Goal: Task Accomplishment & Management: Manage account settings

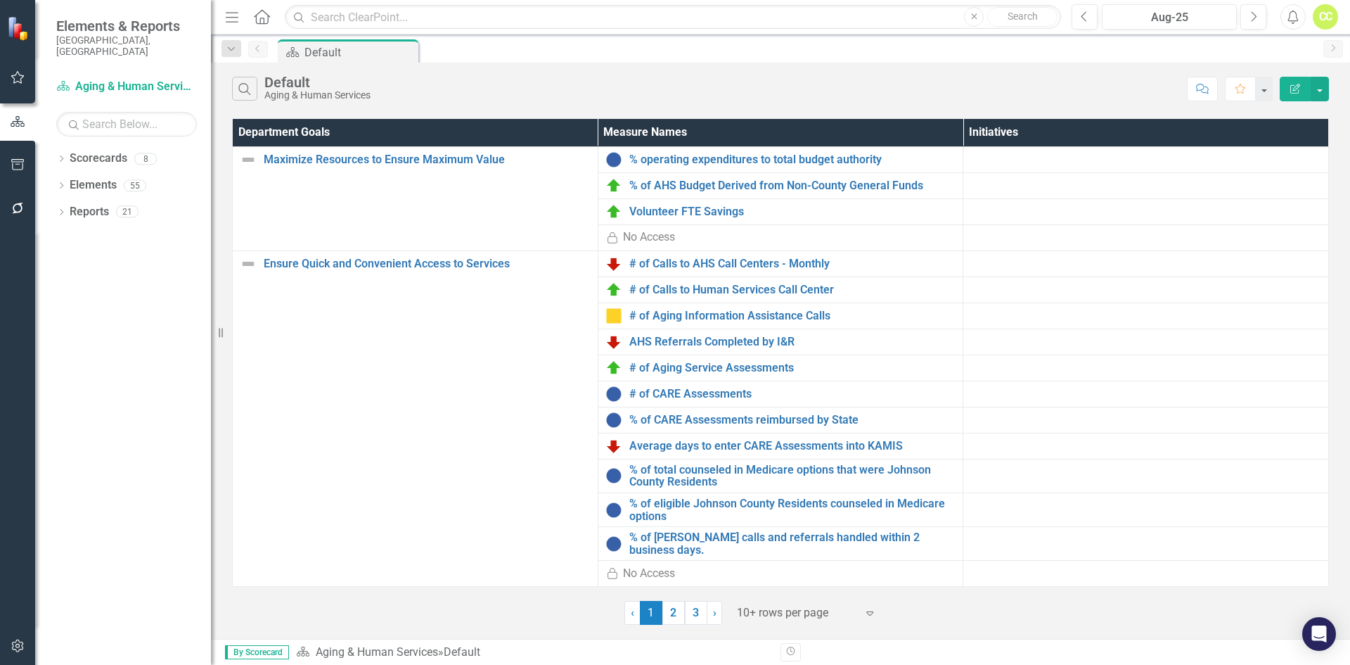
click at [58, 156] on icon "Dropdown" at bounding box center [61, 160] width 10 height 8
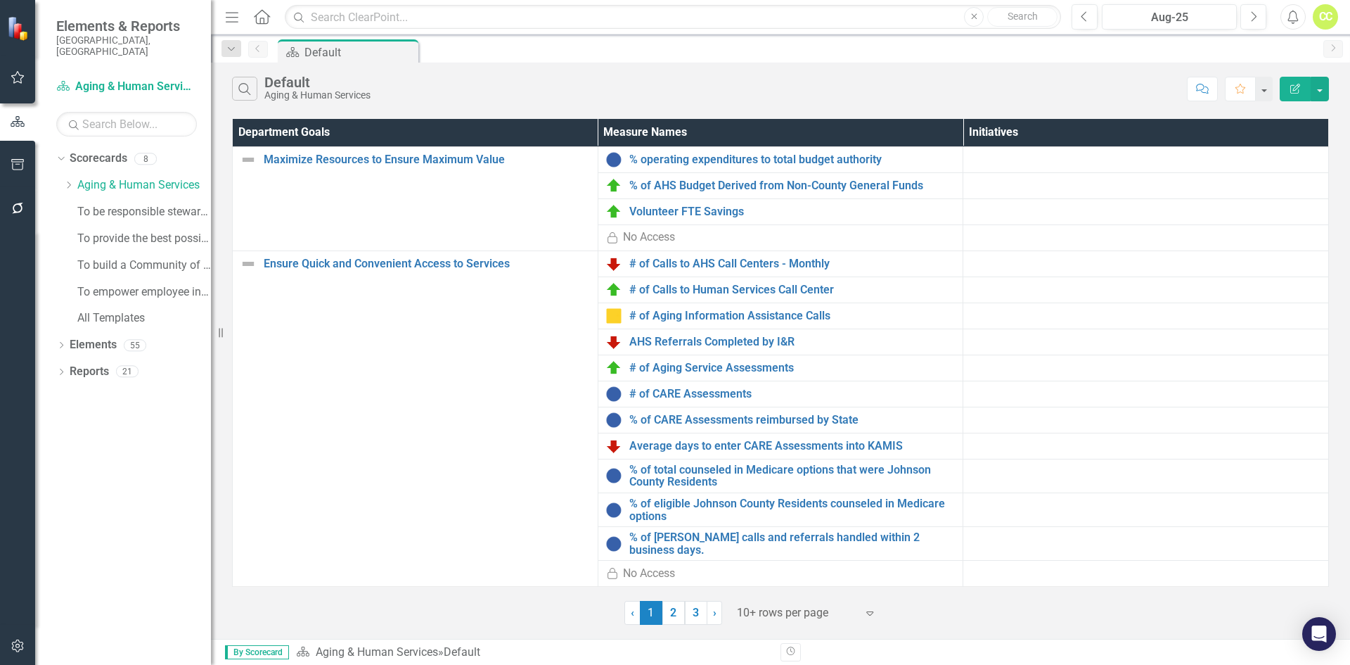
click at [72, 181] on icon "Dropdown" at bounding box center [68, 185] width 11 height 8
click at [103, 200] on div "AAA Area Plan FY 2026" at bounding box center [151, 211] width 120 height 23
click at [157, 204] on link "AAA Area Plan FY 2026" at bounding box center [151, 212] width 120 height 16
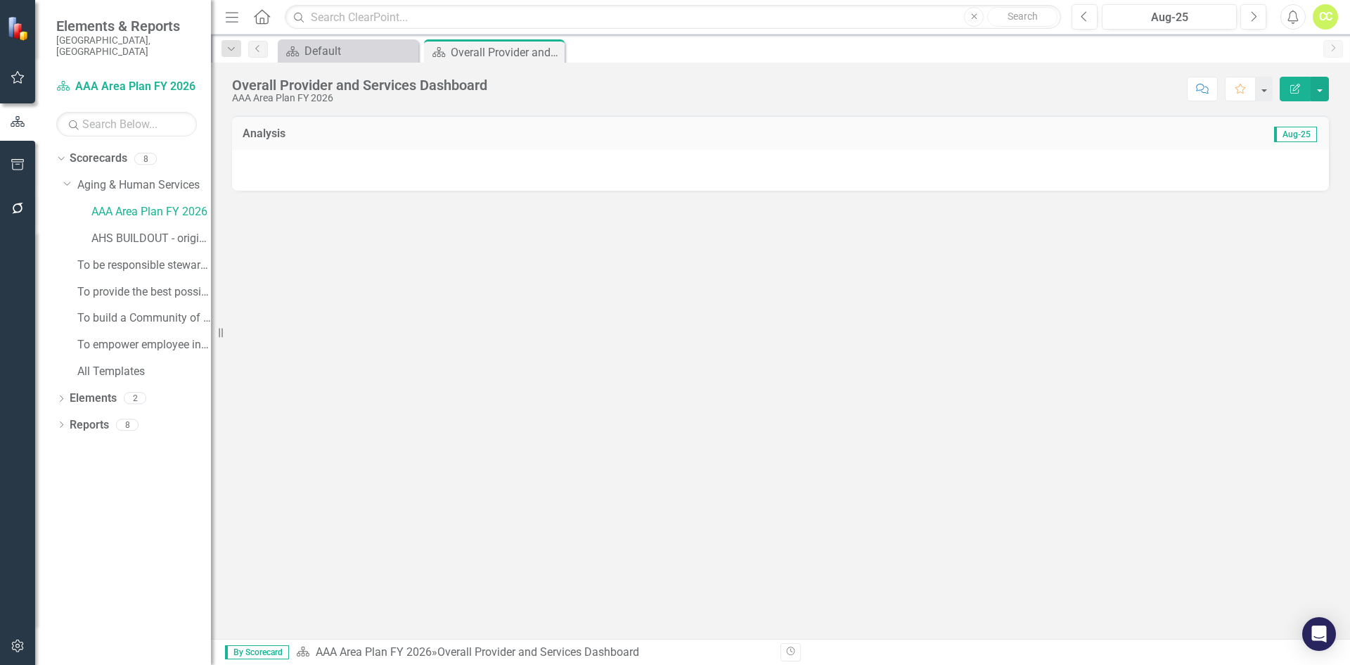
click at [60, 394] on div "Dropdown" at bounding box center [61, 400] width 10 height 12
click at [96, 417] on link "Department Goal Department Goal" at bounding box center [129, 425] width 105 height 16
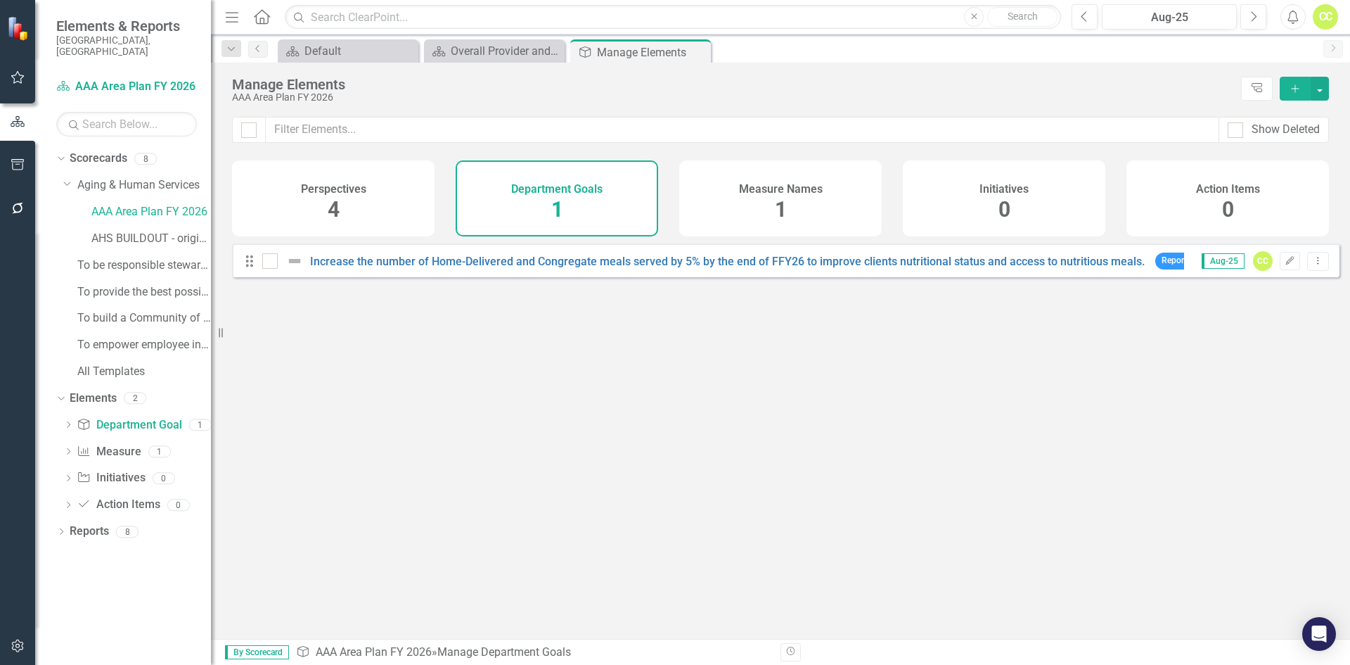
click at [799, 189] on h4 "Measure Names" at bounding box center [781, 189] width 84 height 13
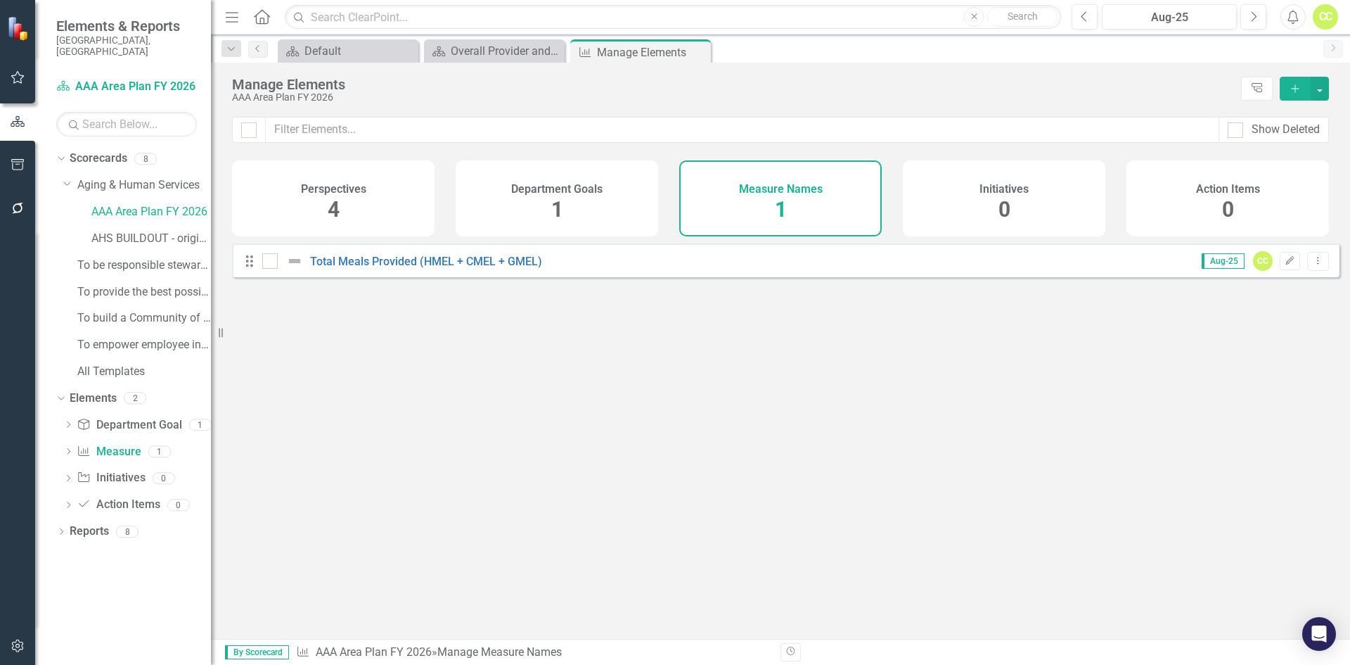
click at [1049, 193] on div "Initiatives 0" at bounding box center [1004, 198] width 203 height 76
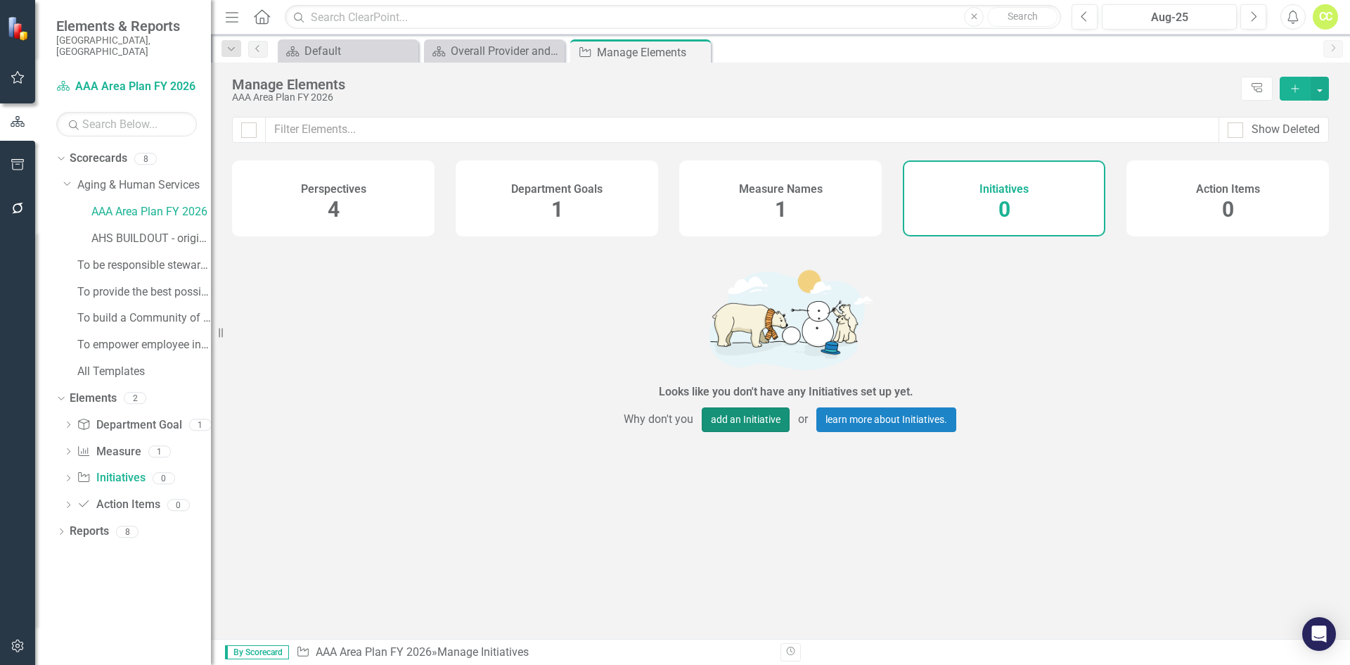
click at [750, 423] on button "add an Initiative" at bounding box center [746, 419] width 88 height 25
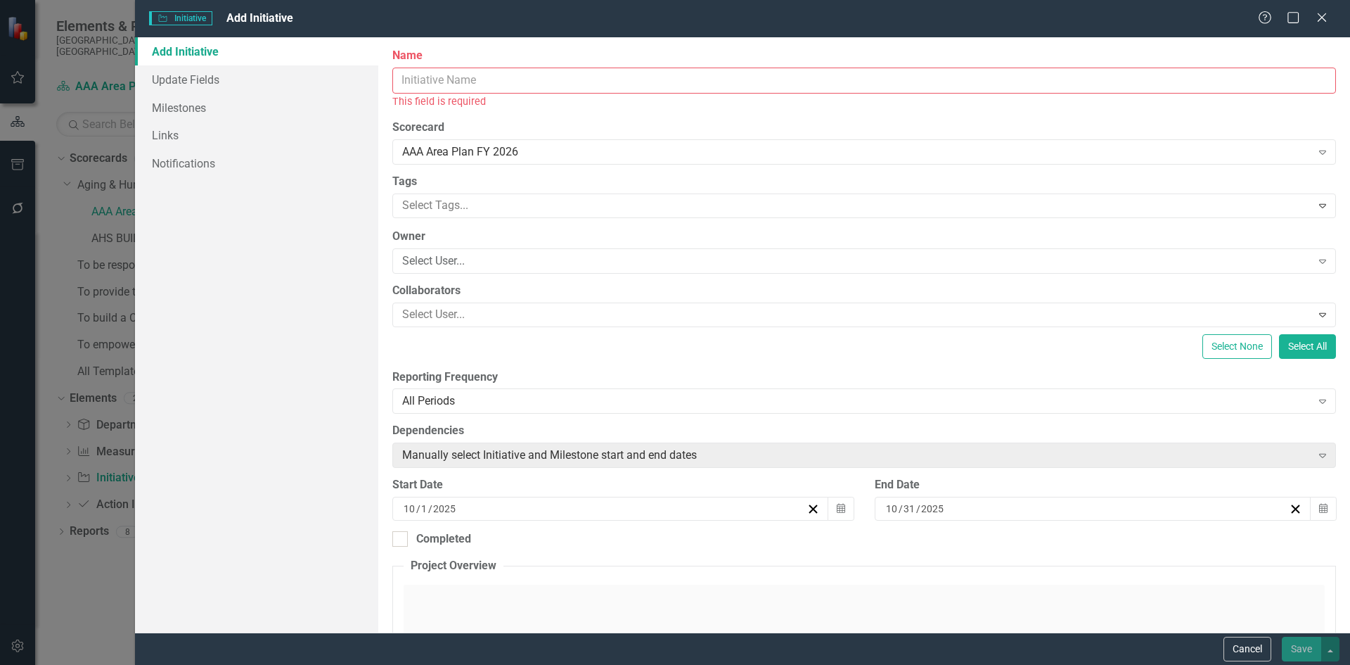
click at [1317, 14] on icon "Close" at bounding box center [1322, 17] width 14 height 11
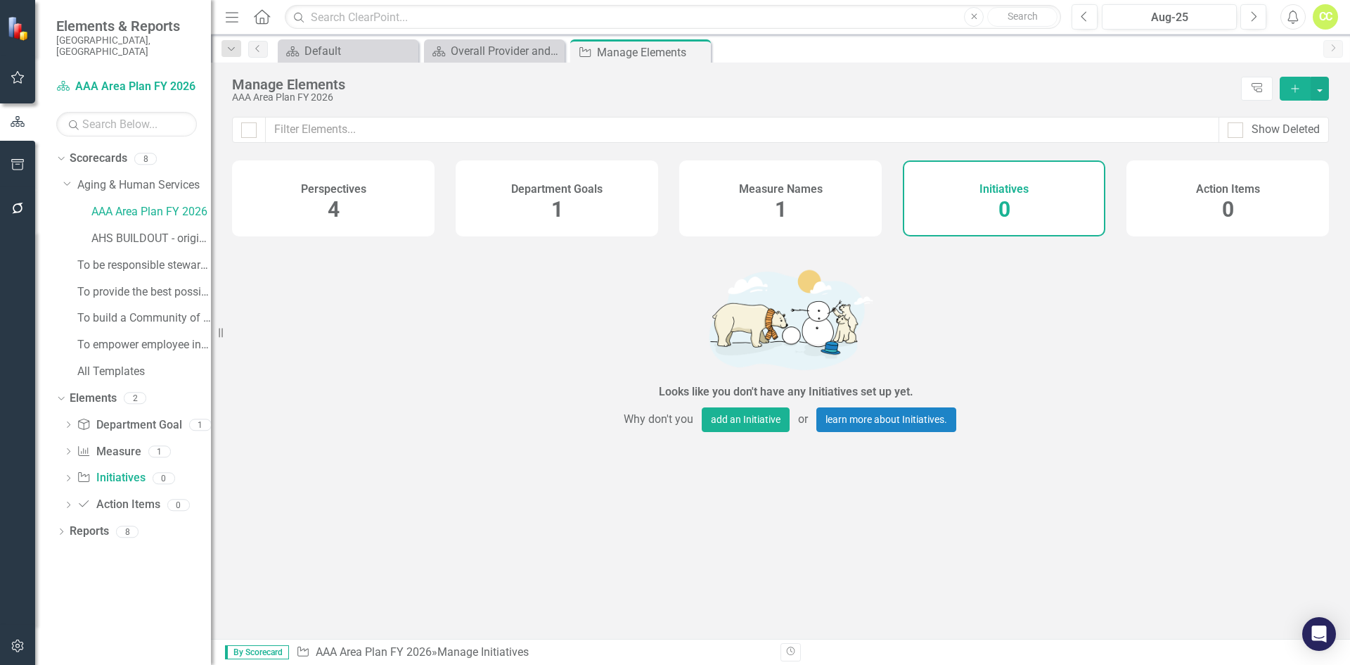
click at [344, 205] on div "Perspectives 4" at bounding box center [333, 198] width 203 height 76
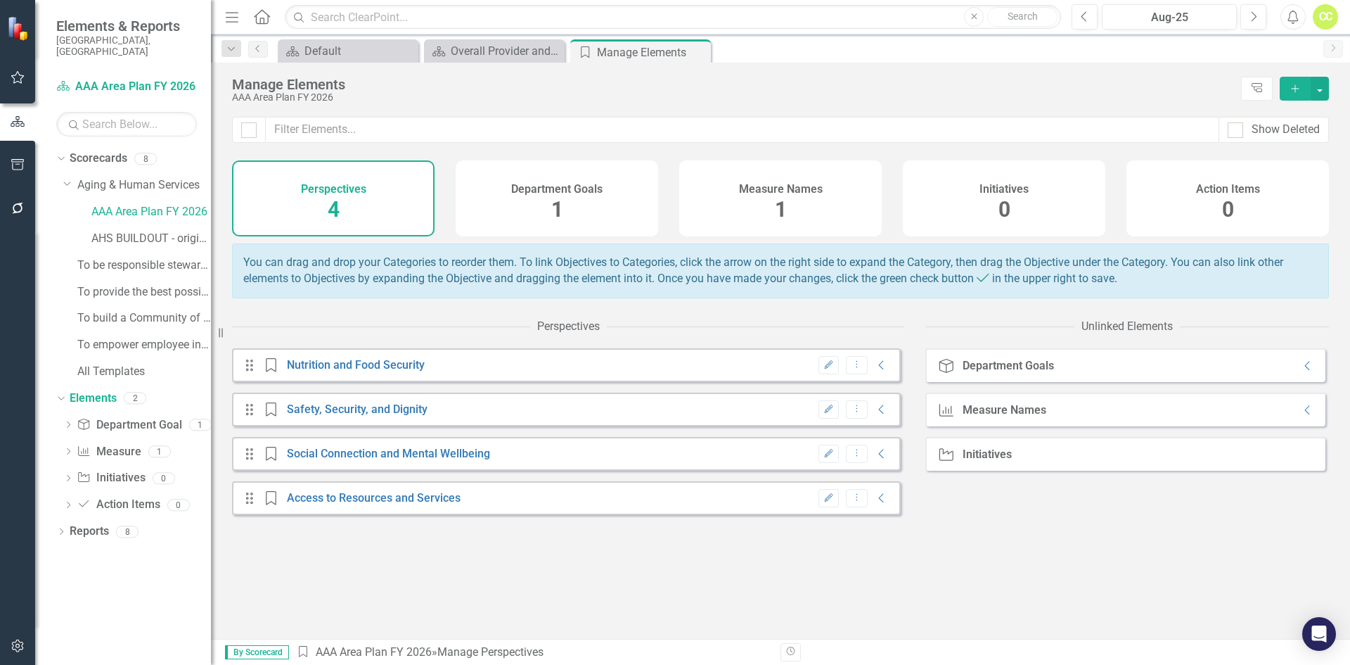
click at [370, 371] on link "Nutrition and Food Security" at bounding box center [356, 364] width 138 height 13
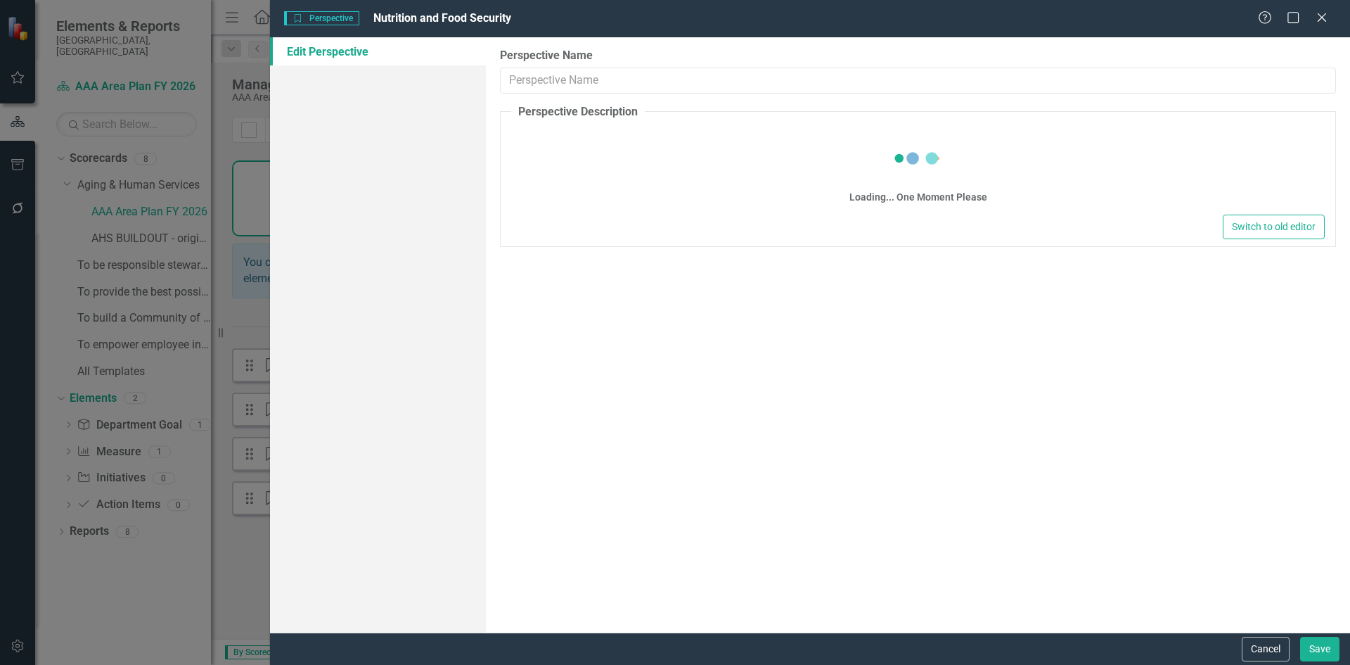
type input "Nutrition and Food Security"
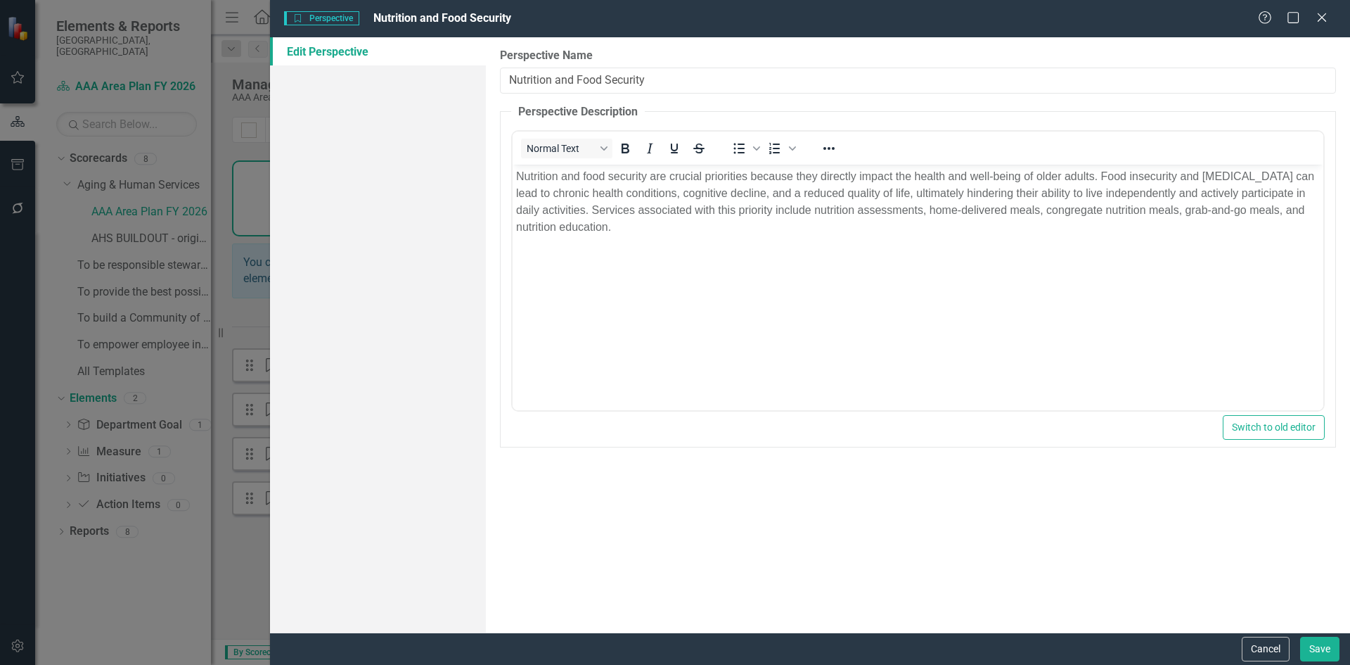
click at [836, 281] on body "Nutrition and food security are crucial priorities because they directly impact…" at bounding box center [918, 270] width 811 height 211
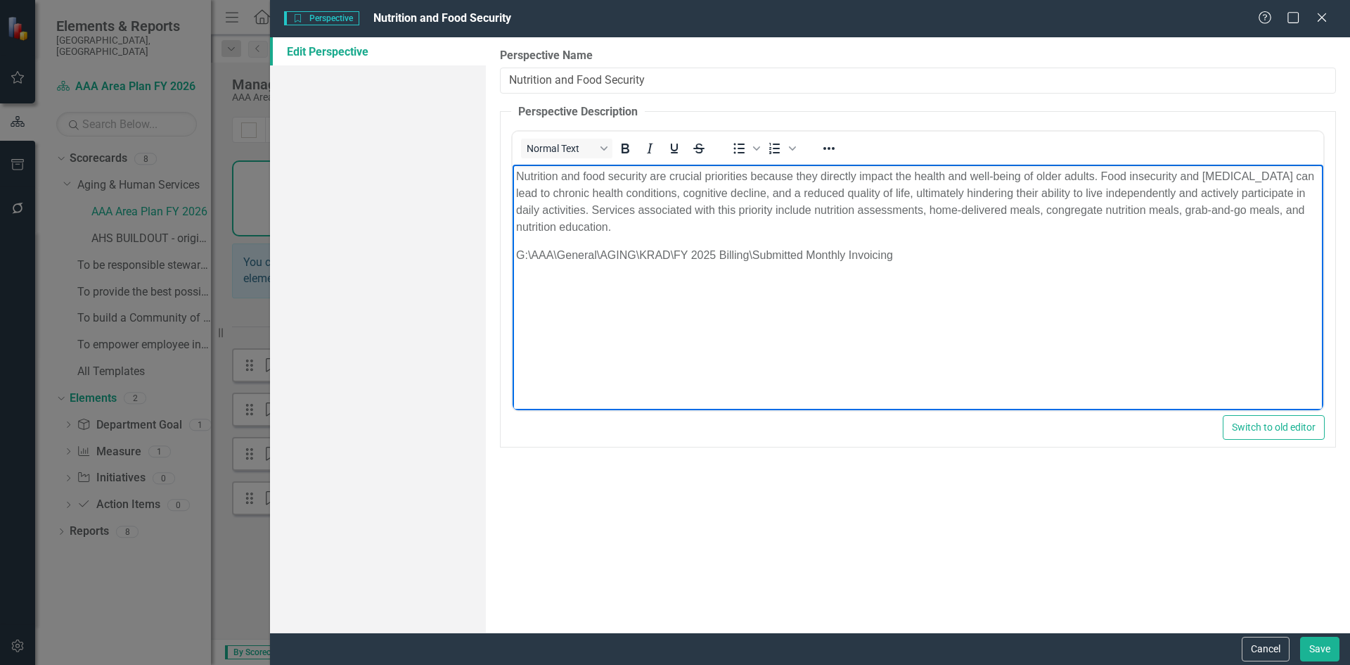
drag, startPoint x: 771, startPoint y: 257, endPoint x: 827, endPoint y: 260, distance: 56.3
click at [772, 257] on p "G:\AAA\General\AGING\KRAD\FY 2025 Billing\Submitted Monthly Invoicing" at bounding box center [918, 255] width 804 height 17
drag, startPoint x: 896, startPoint y: 255, endPoint x: 515, endPoint y: 257, distance: 381.2
click at [515, 257] on body "Nutrition and food security are crucial priorities because they directly impact…" at bounding box center [918, 270] width 811 height 211
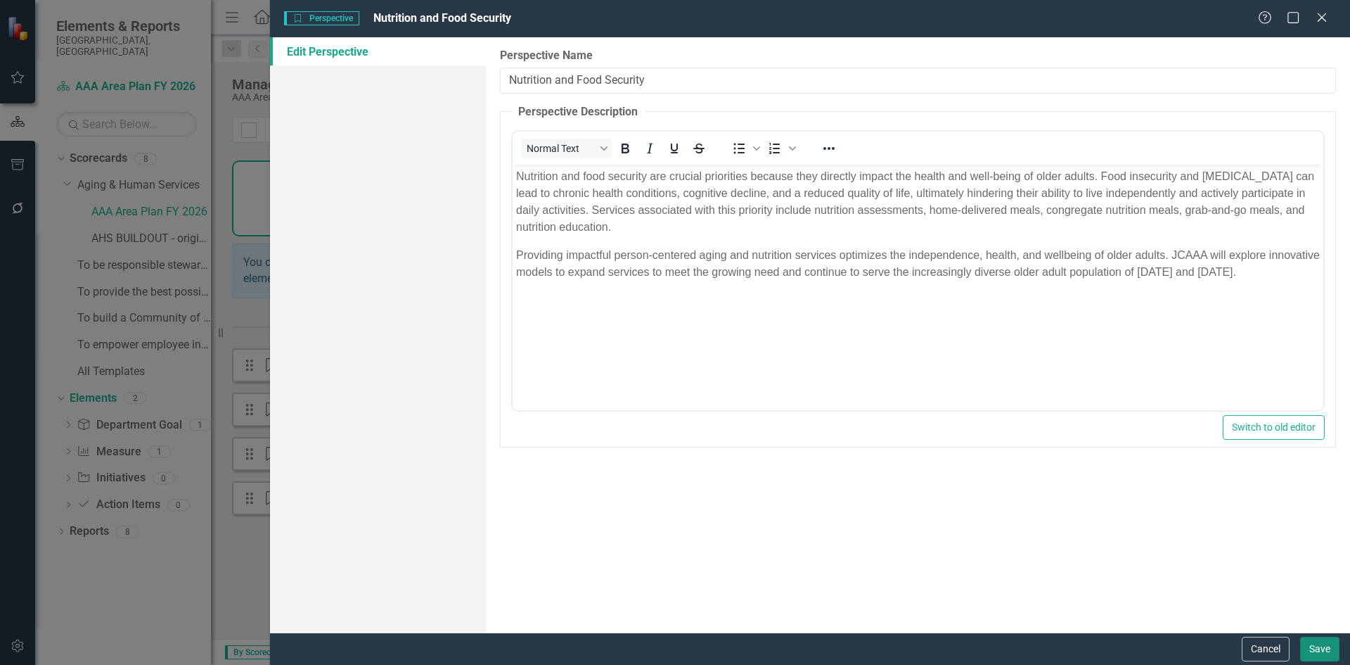
click at [1327, 644] on button "Save" at bounding box center [1320, 649] width 39 height 25
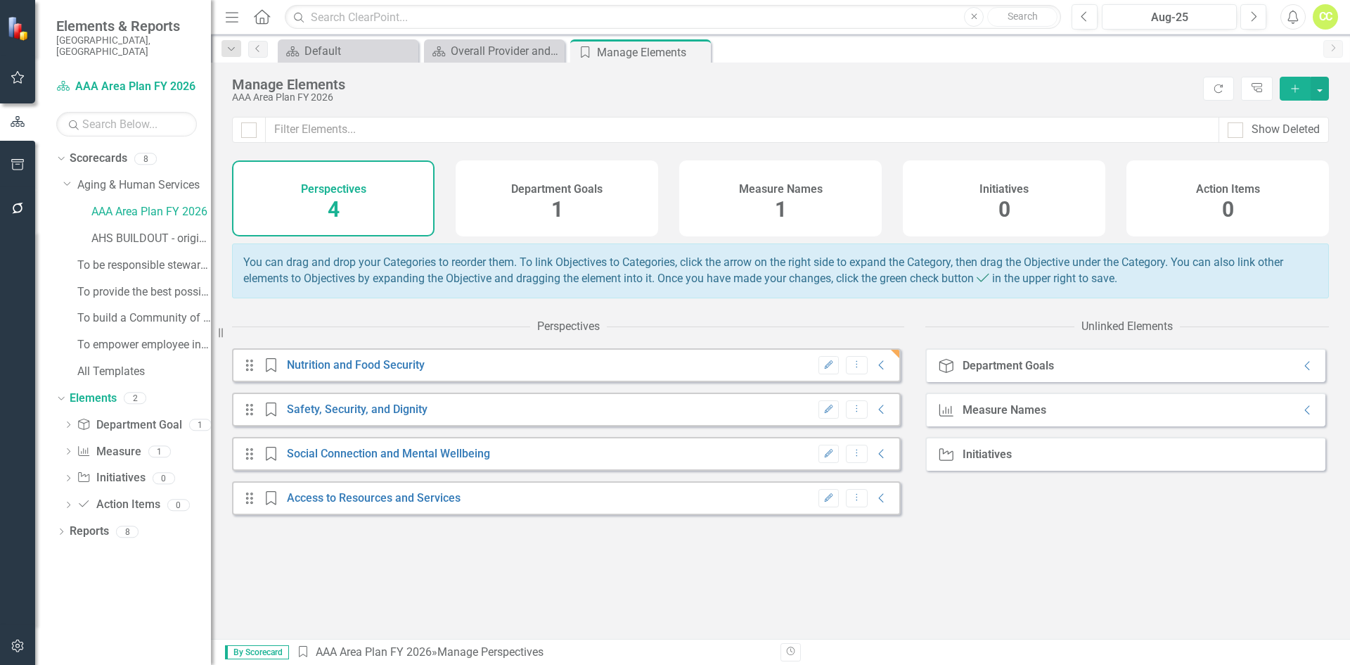
click at [542, 189] on h4 "Department Goals" at bounding box center [556, 189] width 91 height 13
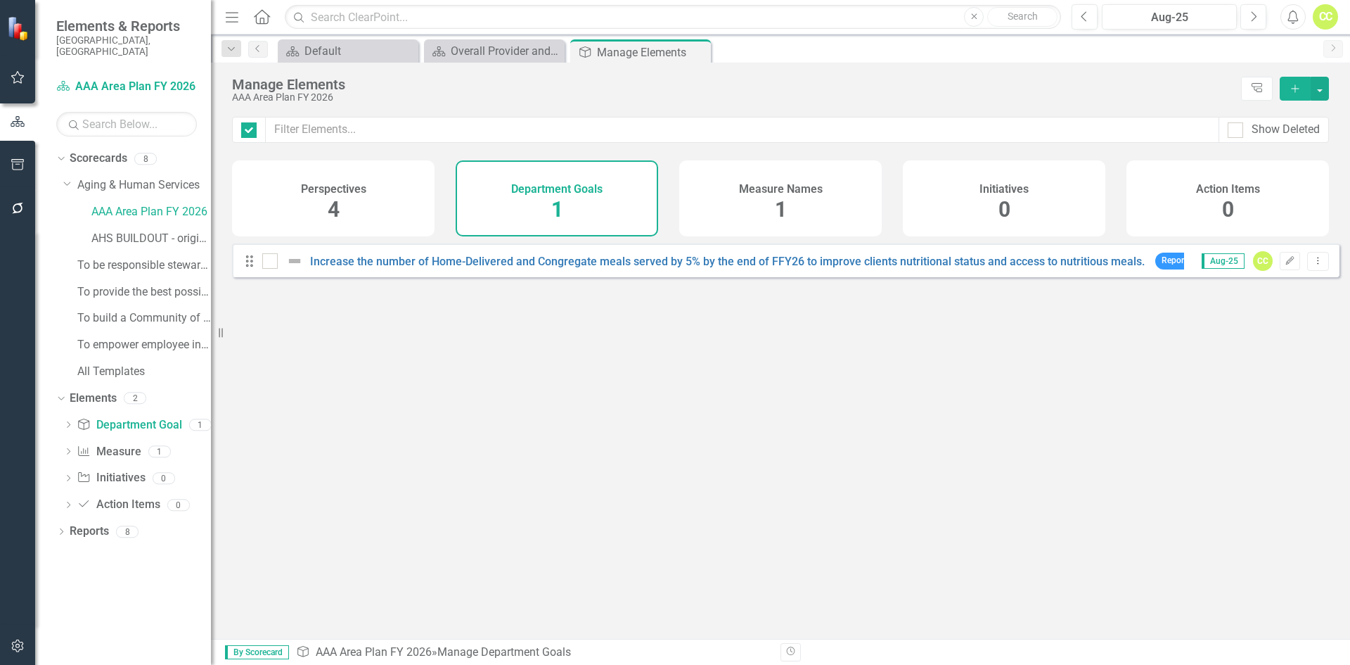
checkbox input "false"
click at [295, 184] on div "Perspectives 4" at bounding box center [333, 198] width 203 height 76
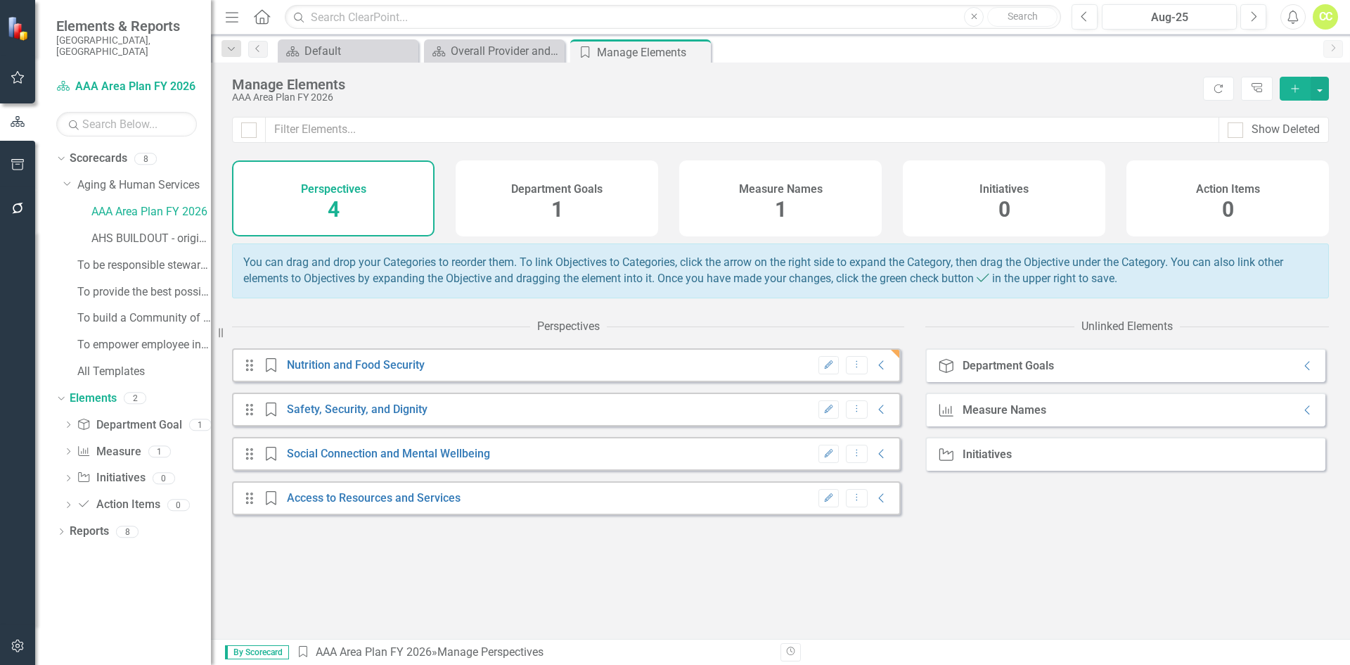
click at [512, 191] on h4 "Department Goals" at bounding box center [556, 189] width 91 height 13
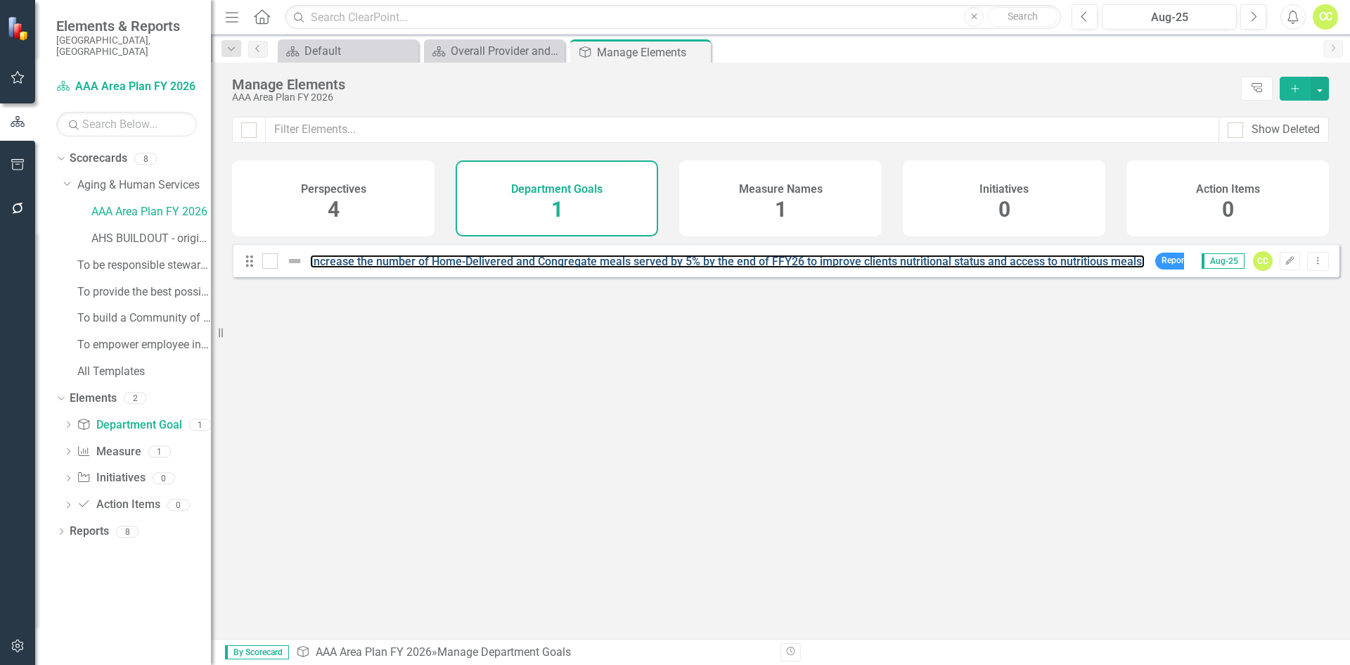
click at [549, 268] on link "Increase the number of Home-Delivered and Congregate meals served by 5% by the …" at bounding box center [727, 261] width 835 height 13
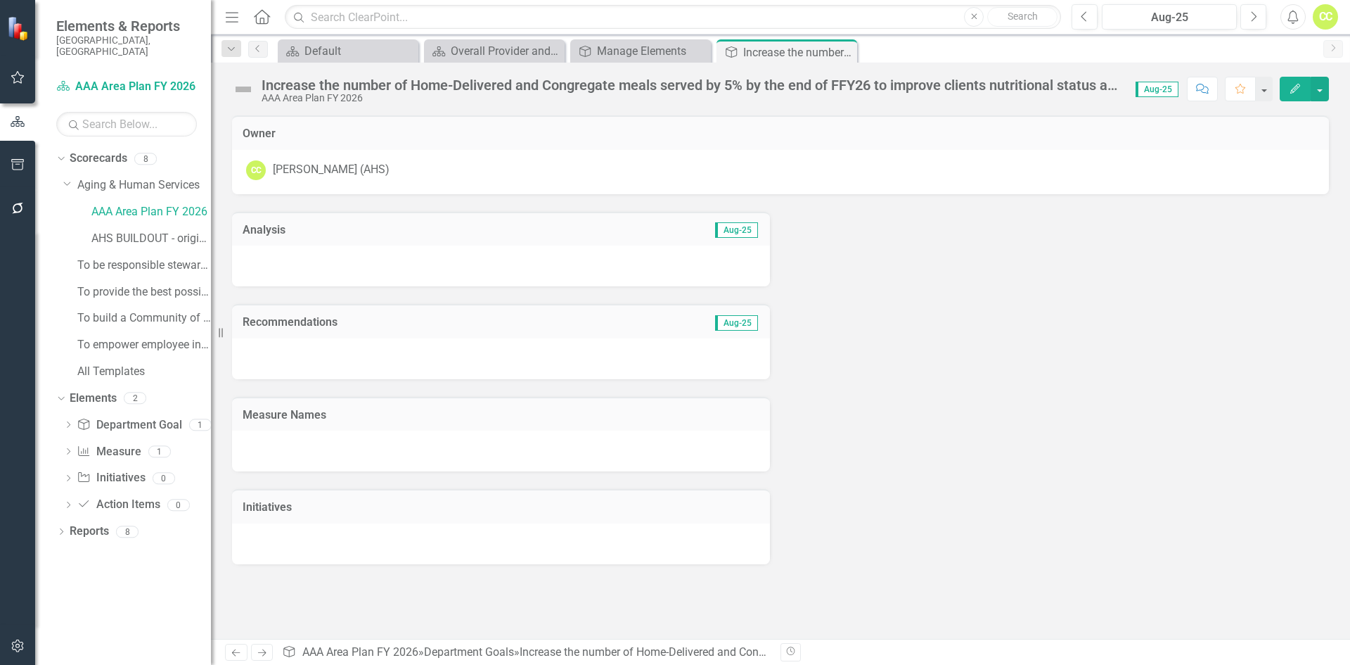
click at [1289, 96] on button "Edit" at bounding box center [1295, 89] width 31 height 25
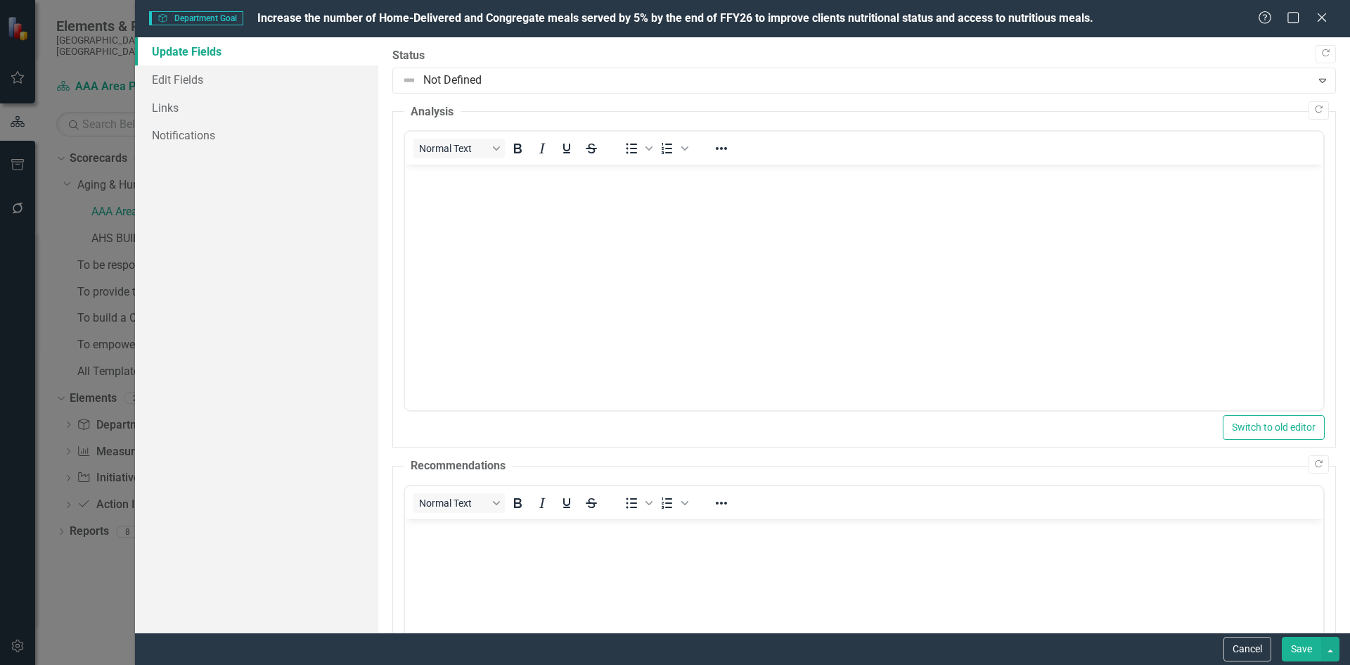
click at [1326, 20] on icon "Close" at bounding box center [1322, 17] width 14 height 11
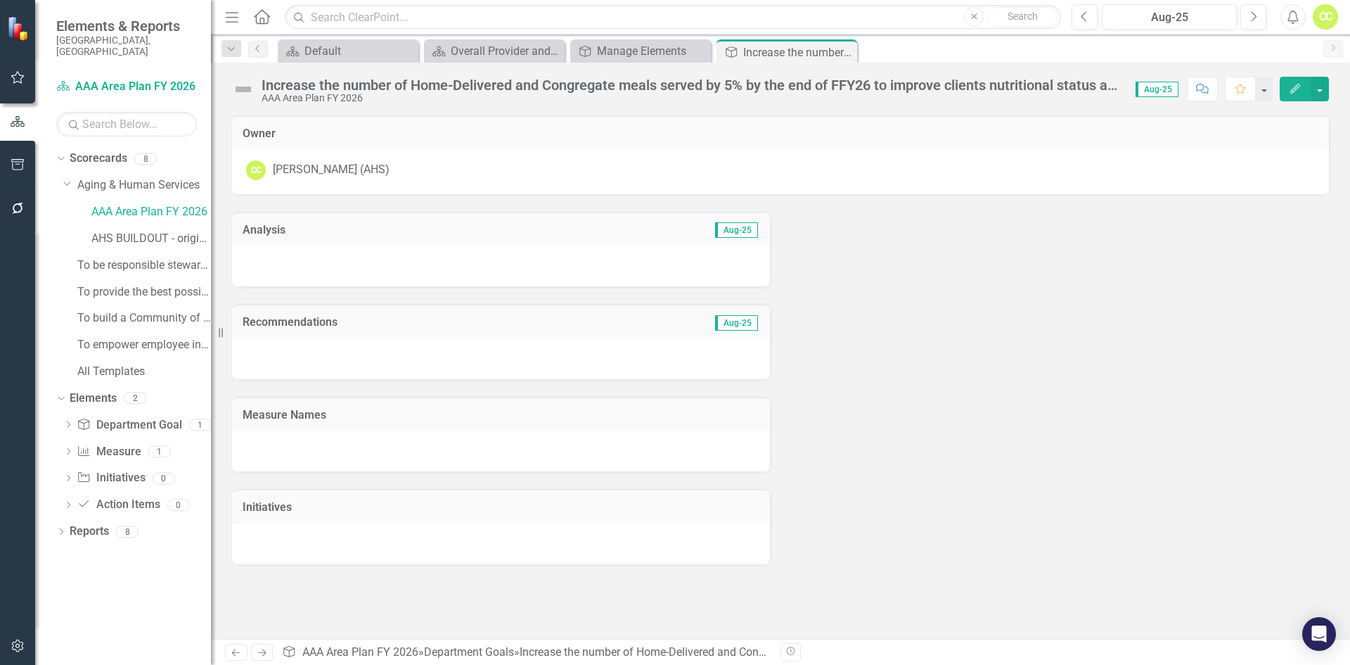
click at [1291, 89] on icon "Edit" at bounding box center [1295, 89] width 13 height 10
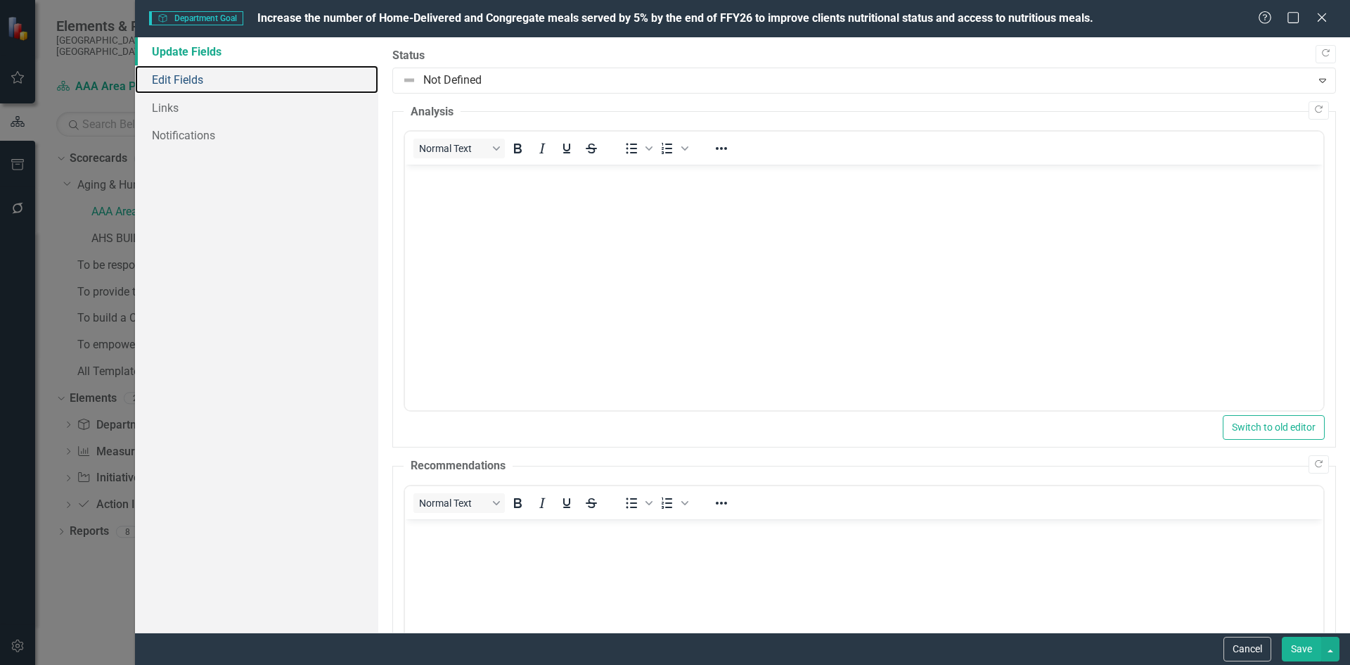
click at [276, 77] on link "Edit Fields" at bounding box center [256, 79] width 243 height 28
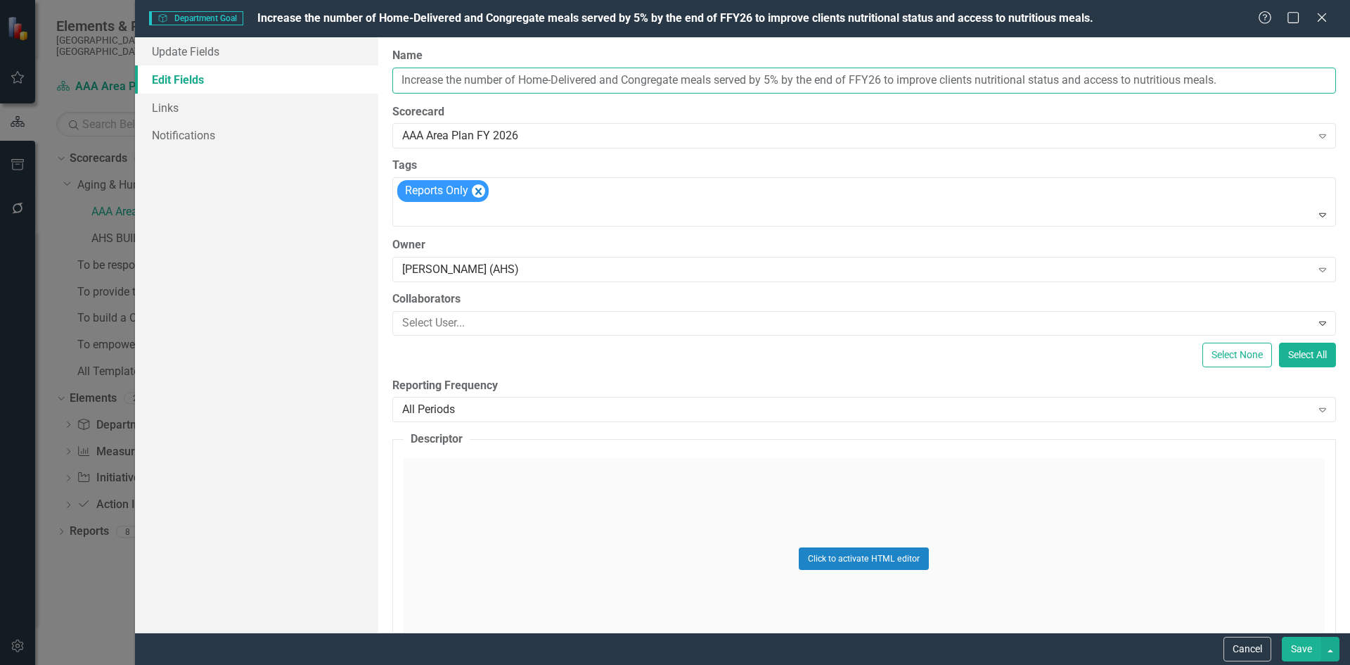
drag, startPoint x: 429, startPoint y: 80, endPoint x: 394, endPoint y: 82, distance: 35.2
click at [429, 80] on input "Increase the number of Home-Delivered and Congregate meals served by 5% by the …" at bounding box center [864, 81] width 944 height 26
click at [400, 82] on input "Increase the number of Home-Delivered and Congregate meals served by 5% by the …" at bounding box center [864, 81] width 944 height 26
type input "Goal 1.1 Increase the number of Home-Delivered and Congregate meals served by 5…"
click at [1334, 644] on button "button" at bounding box center [1331, 649] width 18 height 25
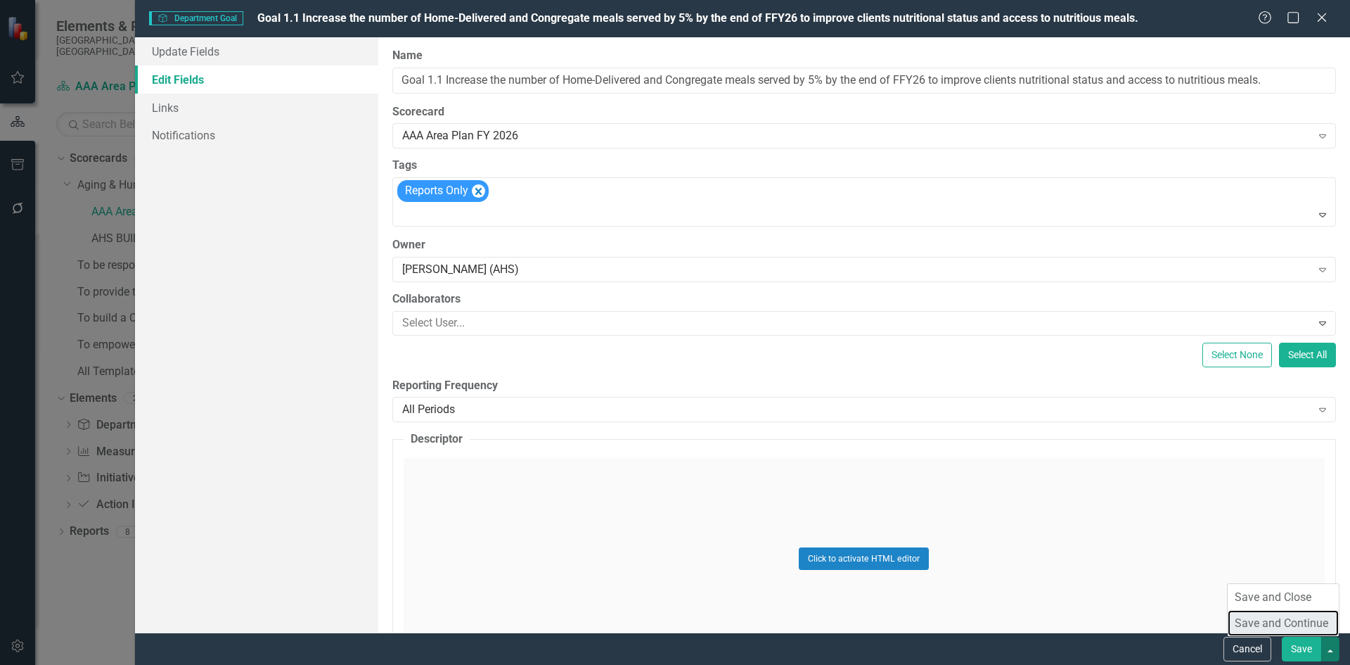
click at [1319, 622] on link "Save and Continue" at bounding box center [1283, 623] width 111 height 26
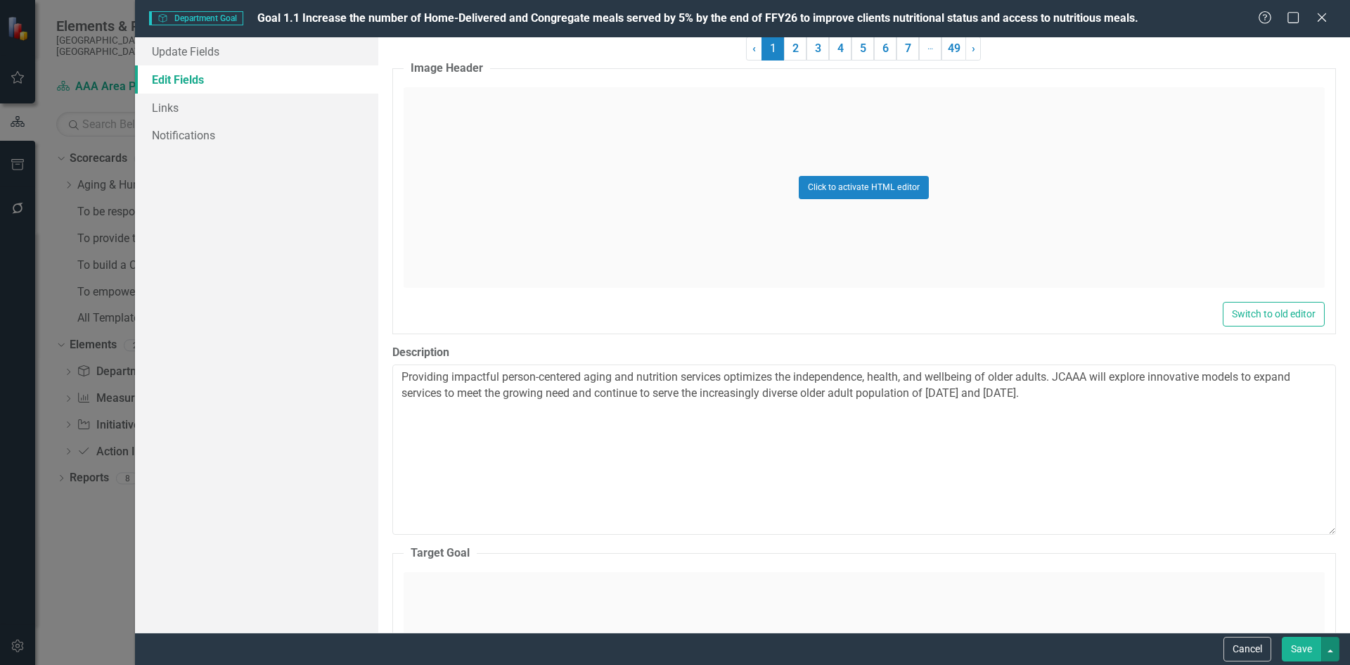
scroll to position [844, 0]
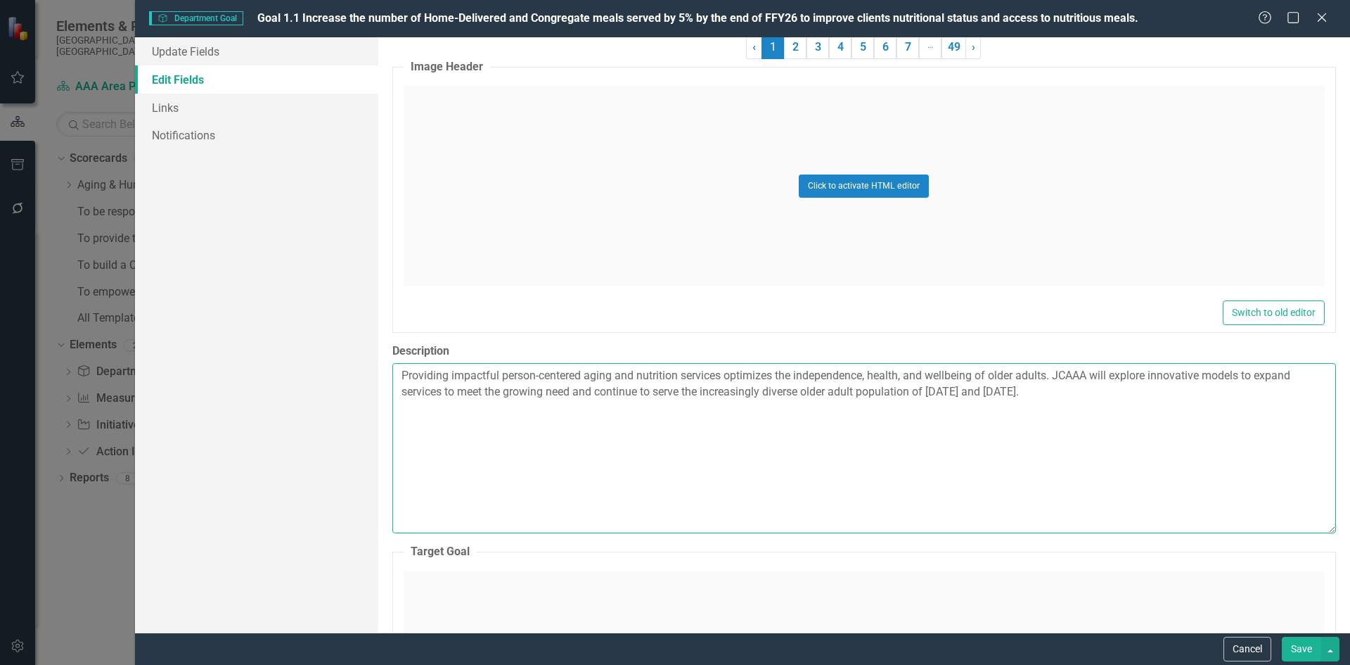
click at [1111, 461] on textarea "Providing impactful person-centered aging and nutrition services optimizes the …" at bounding box center [864, 448] width 944 height 170
drag, startPoint x: 1113, startPoint y: 438, endPoint x: 203, endPoint y: 361, distance: 913.4
click at [203, 361] on div "Update Fields Edit Fields Links Notifications "Update" fields in ClearPoint are…" at bounding box center [742, 334] width 1215 height 595
paste textarea "Increase the number of Home-Delivered, Congregate, and Grab & Go meals provided…"
type textarea "Increase the number of Home-Delivered, Congregate, and Grab & Go meals provided…"
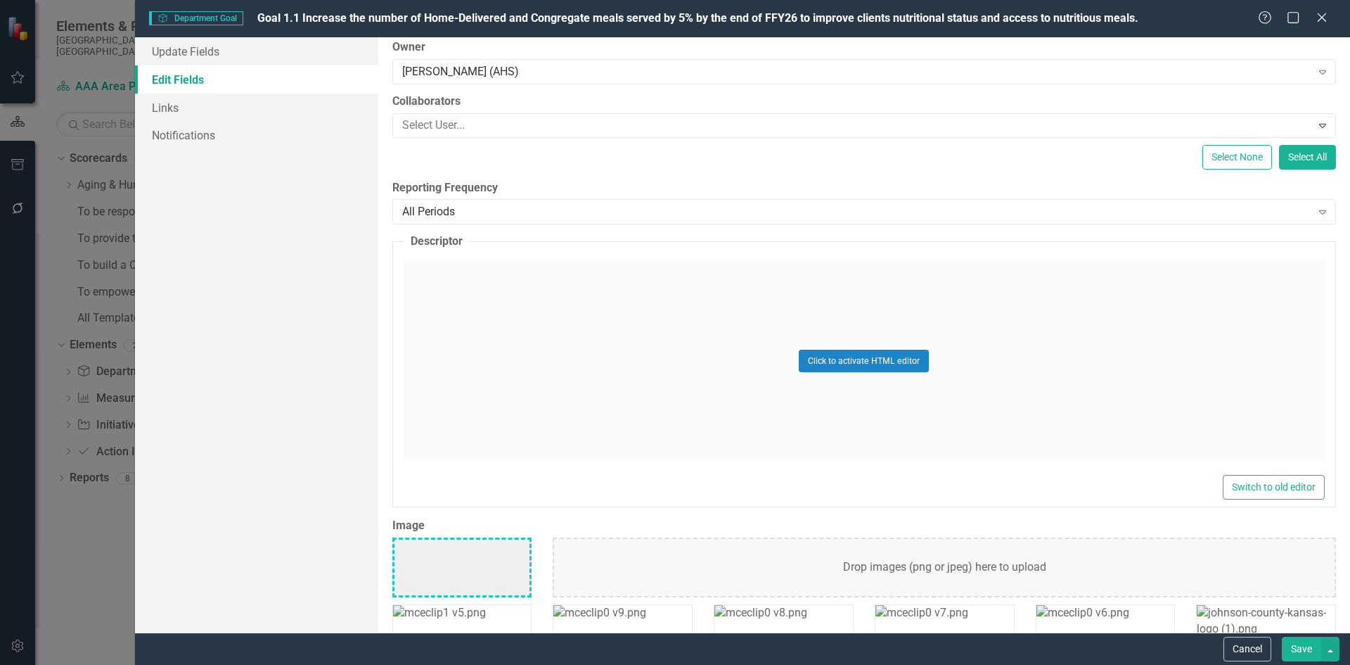
scroll to position [0, 0]
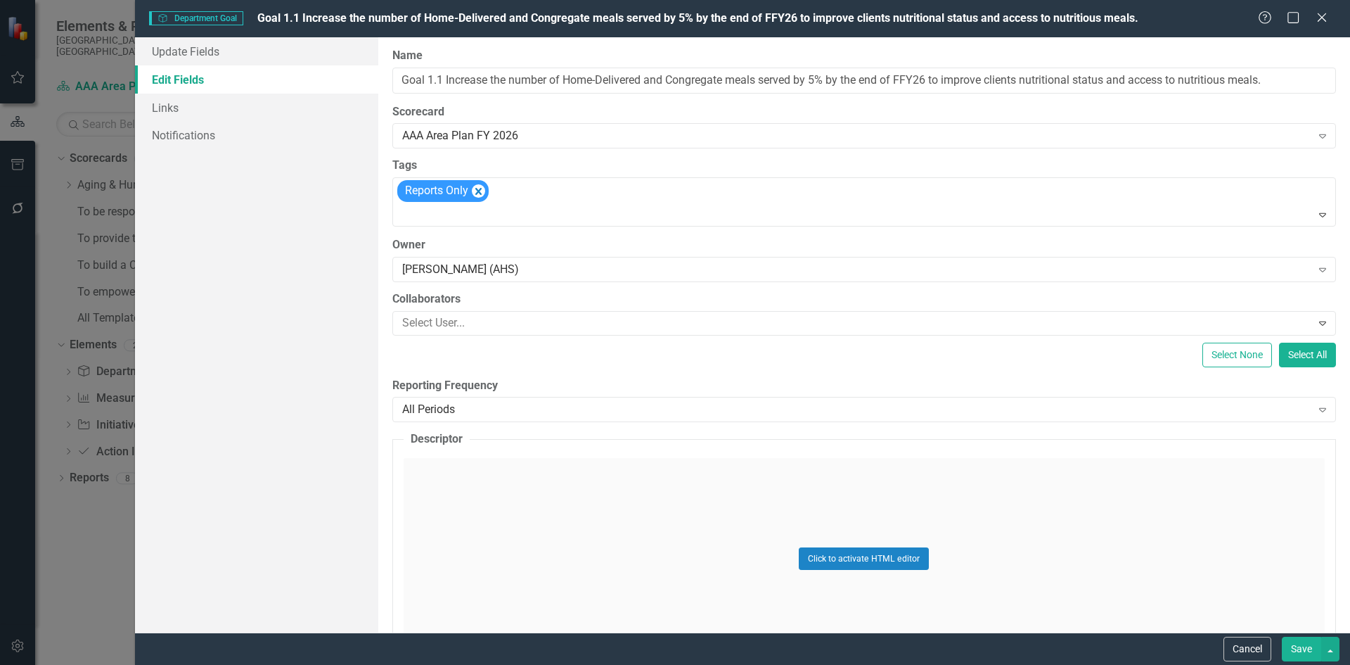
click at [1317, 409] on icon "Expand" at bounding box center [1323, 409] width 14 height 11
click at [1132, 391] on label "Reporting Frequency" at bounding box center [864, 386] width 944 height 16
click at [1329, 652] on button "button" at bounding box center [1331, 649] width 18 height 25
click at [1305, 619] on link "Save and Continue" at bounding box center [1283, 623] width 111 height 26
click at [282, 51] on link "Update Fields" at bounding box center [256, 51] width 243 height 28
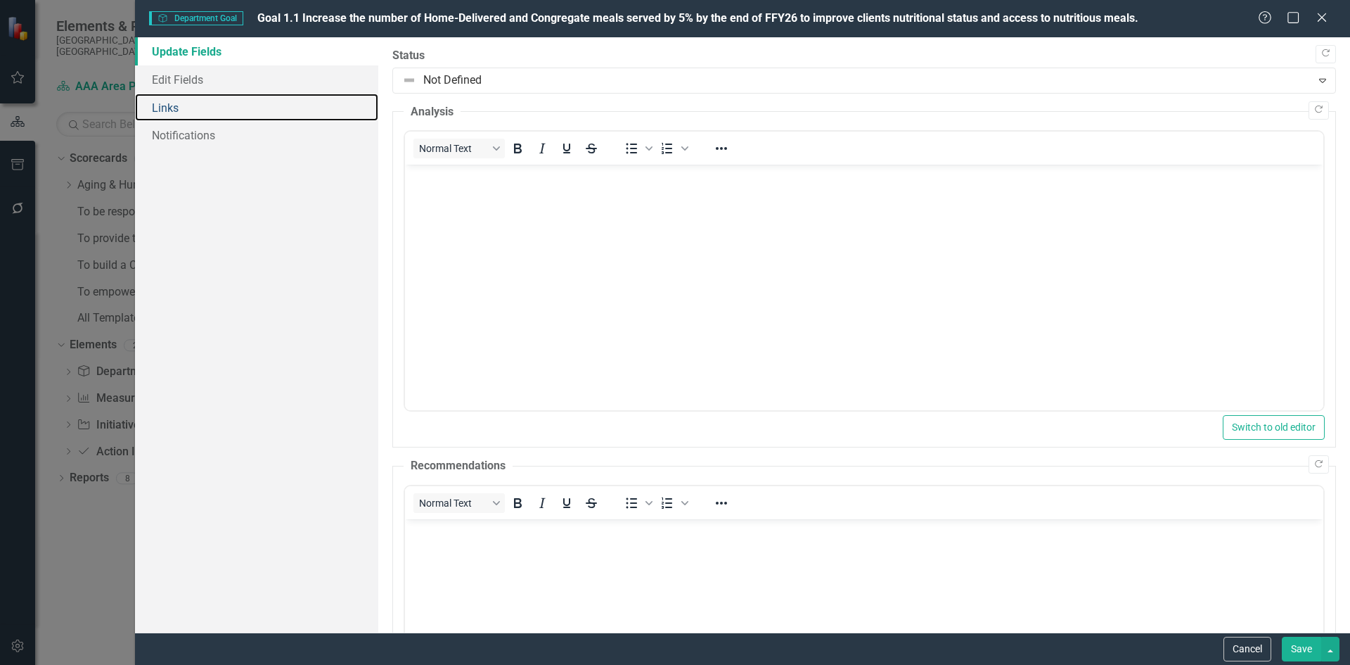
click at [237, 106] on link "Links" at bounding box center [256, 108] width 243 height 28
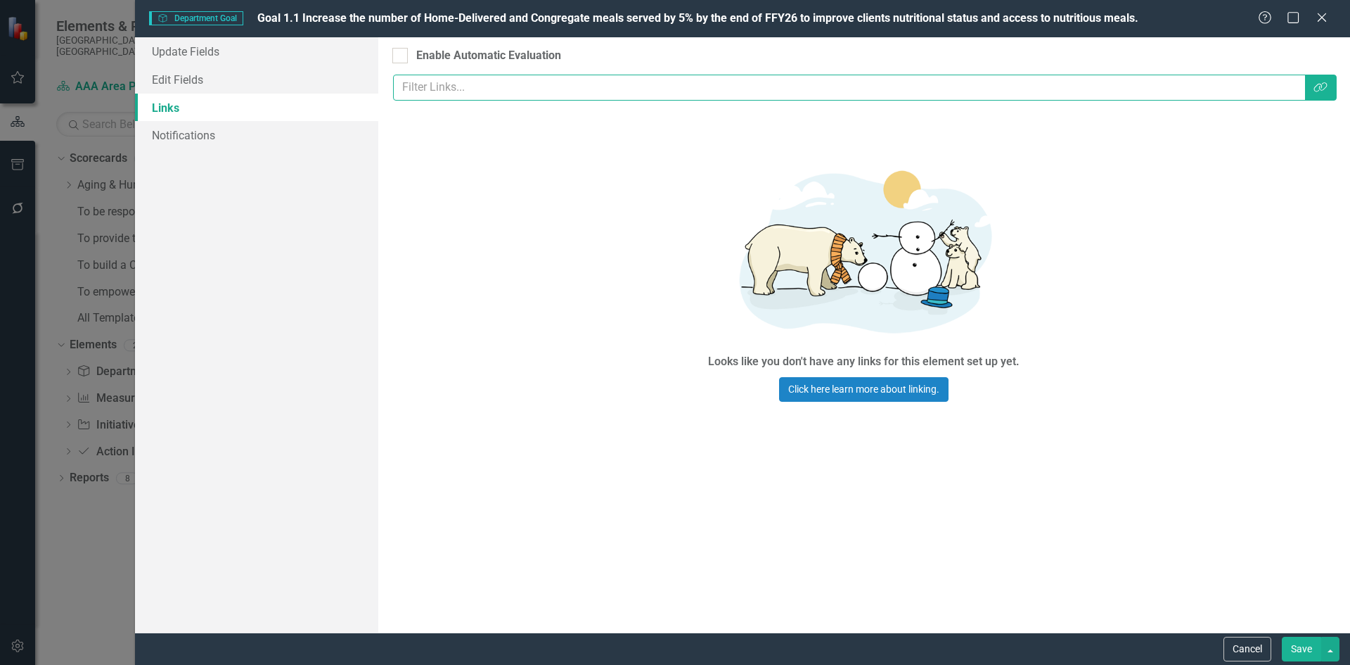
click at [1244, 89] on input "text" at bounding box center [849, 88] width 913 height 26
type input "nutrition"
click at [1338, 87] on div "Objectives are unique in ClearPoint as they can be evaluated based on the statu…" at bounding box center [864, 334] width 972 height 595
click at [1335, 89] on button "Link Tag" at bounding box center [1321, 88] width 32 height 26
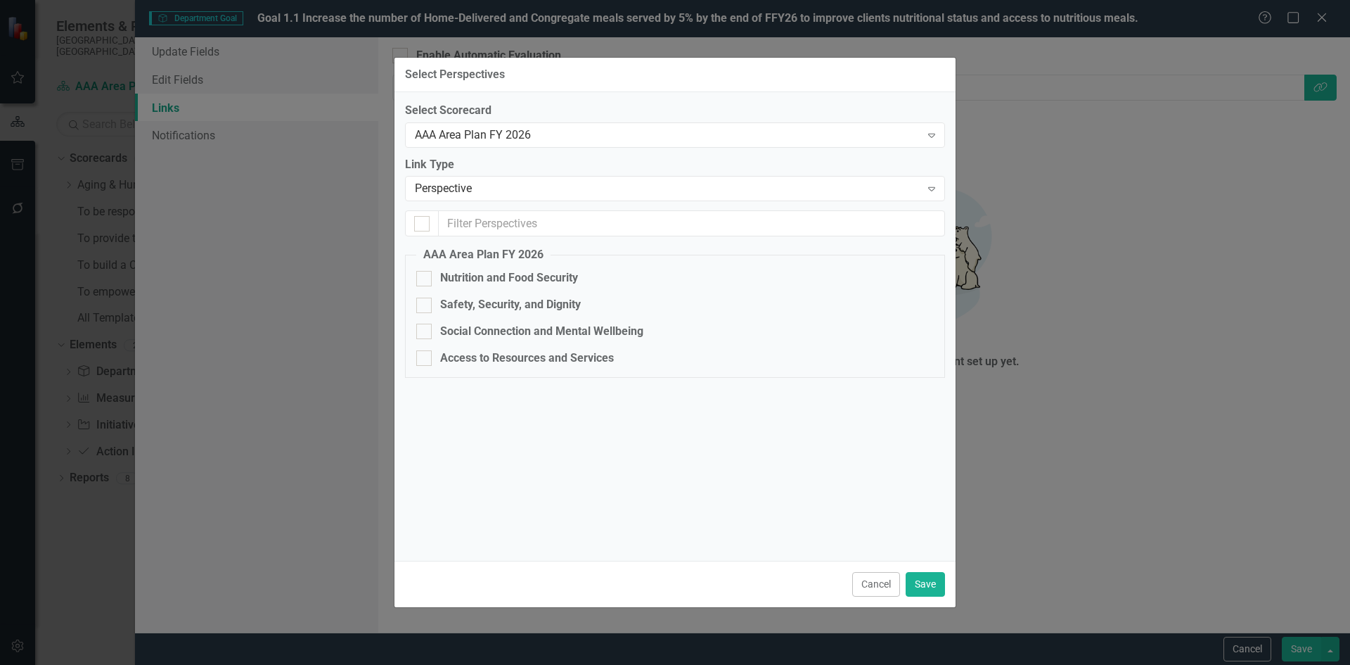
click at [426, 277] on div at bounding box center [423, 278] width 15 height 15
click at [426, 277] on input "Nutrition and Food Security" at bounding box center [420, 275] width 9 height 9
checkbox input "true"
click at [929, 582] on button "Save" at bounding box center [925, 584] width 39 height 25
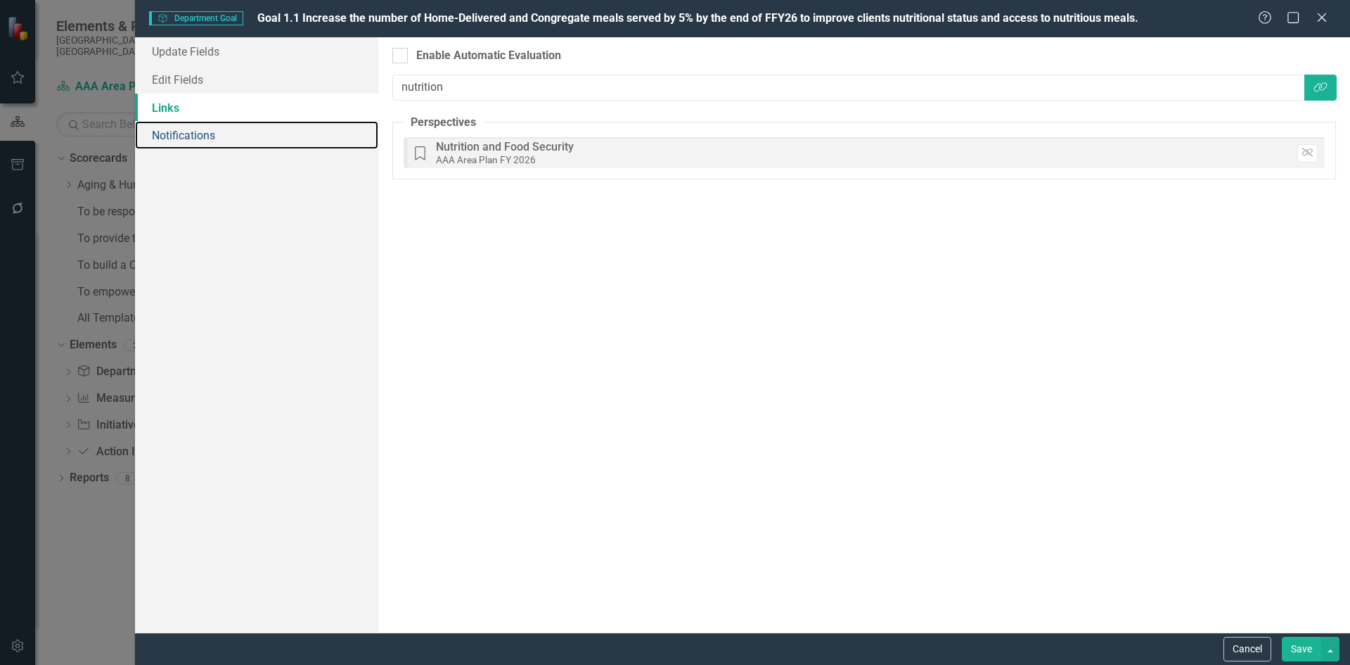
click at [233, 141] on link "Notifications" at bounding box center [256, 135] width 243 height 28
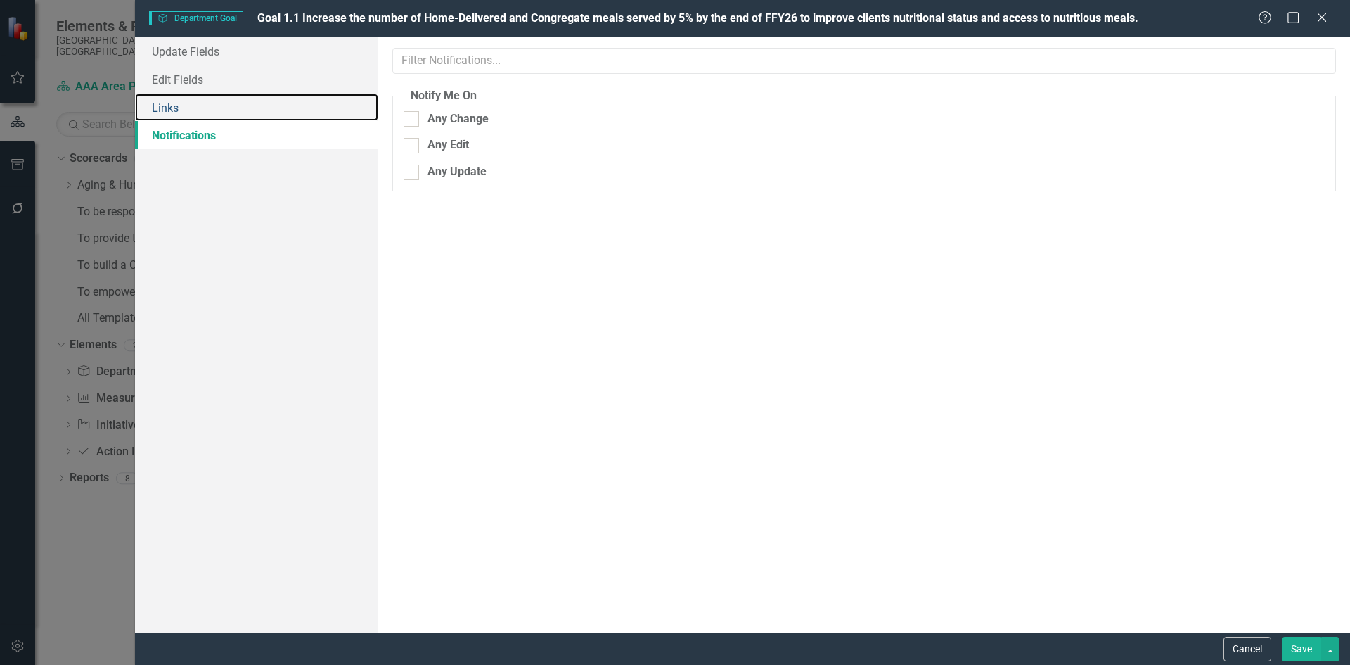
click at [231, 112] on link "Links" at bounding box center [256, 108] width 243 height 28
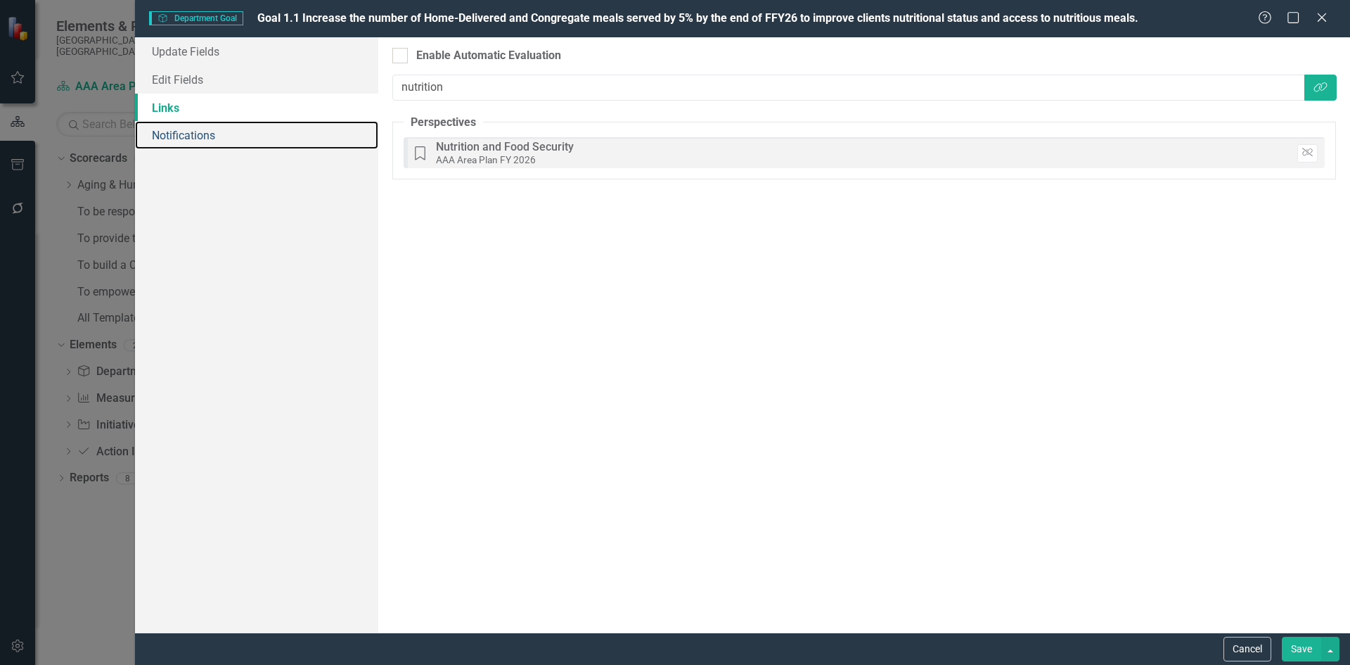
click at [224, 133] on link "Notifications" at bounding box center [256, 135] width 243 height 28
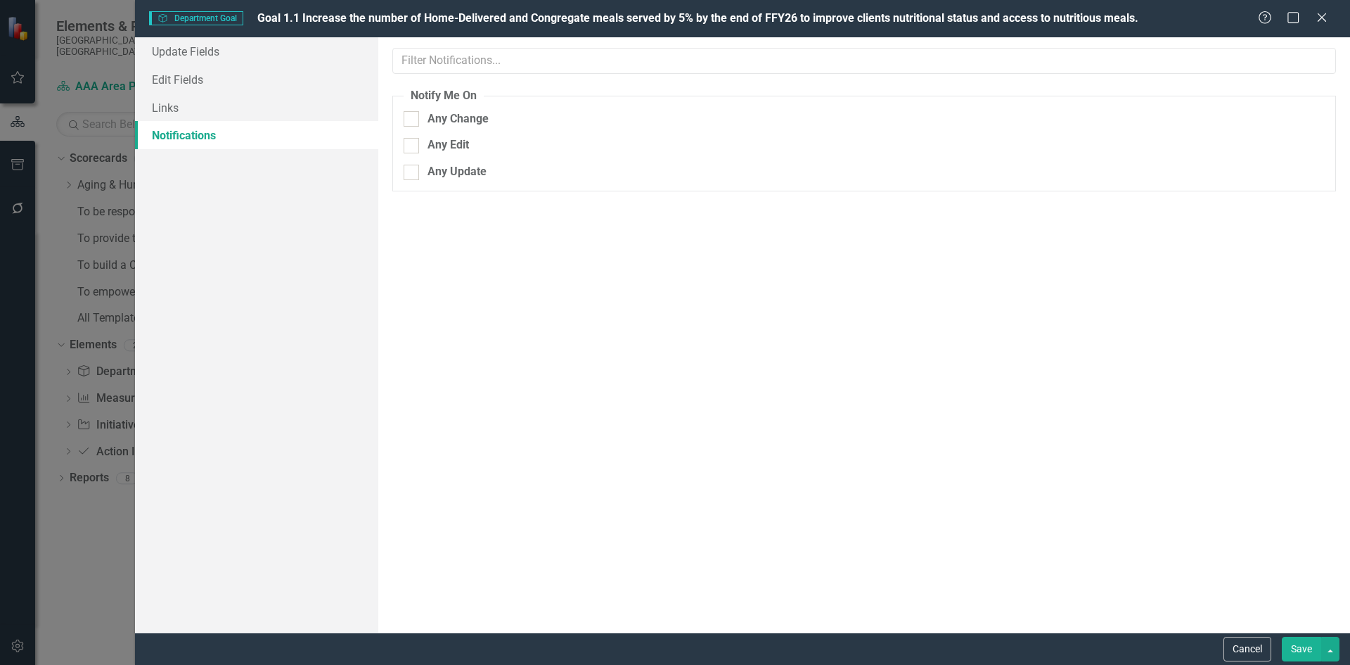
click at [411, 117] on input "Any Change" at bounding box center [408, 115] width 9 height 9
checkbox input "true"
click at [411, 145] on input "Any Edit" at bounding box center [408, 142] width 9 height 9
checkbox input "true"
click at [412, 170] on input "Any Update" at bounding box center [408, 169] width 9 height 9
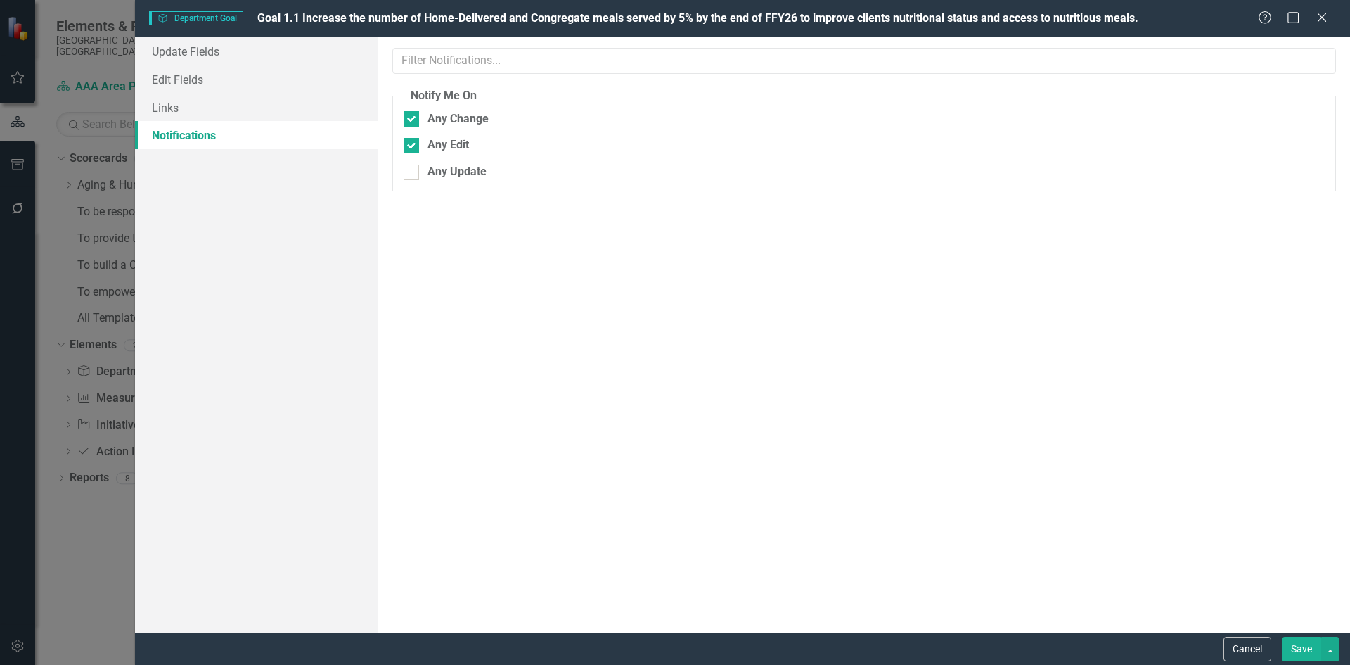
checkbox input "true"
click at [326, 103] on link "Links" at bounding box center [256, 108] width 243 height 28
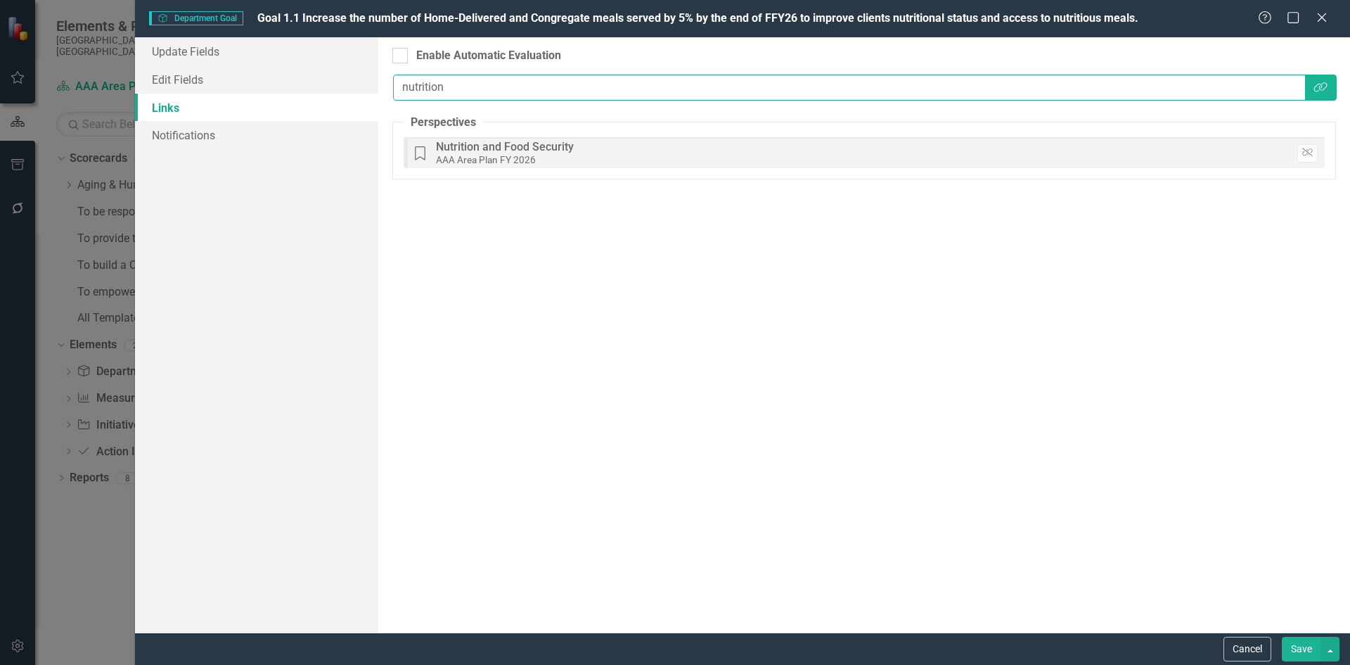
click at [450, 84] on input "nutrition" at bounding box center [849, 88] width 913 height 26
click at [665, 291] on div "Objectives are unique in ClearPoint as they can be evaluated based on the statu…" at bounding box center [864, 334] width 972 height 595
click at [179, 82] on link "Edit Fields" at bounding box center [256, 79] width 243 height 28
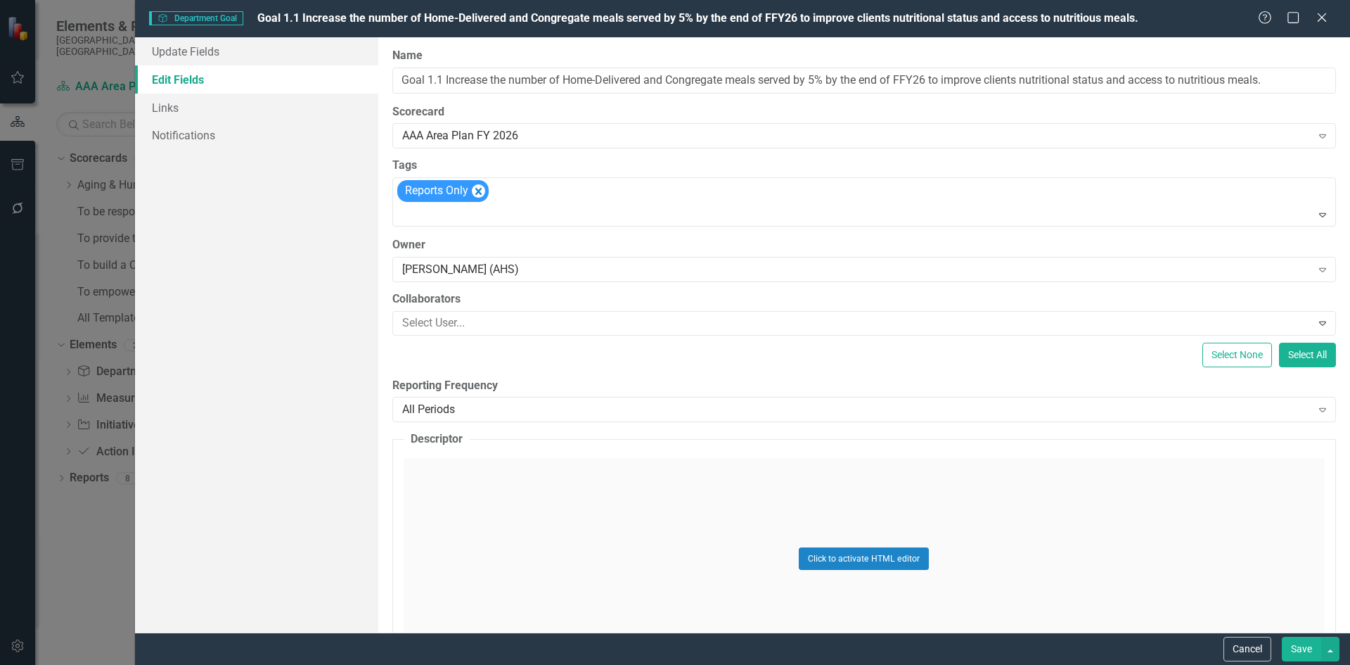
click at [1288, 646] on button "Save" at bounding box center [1301, 649] width 39 height 25
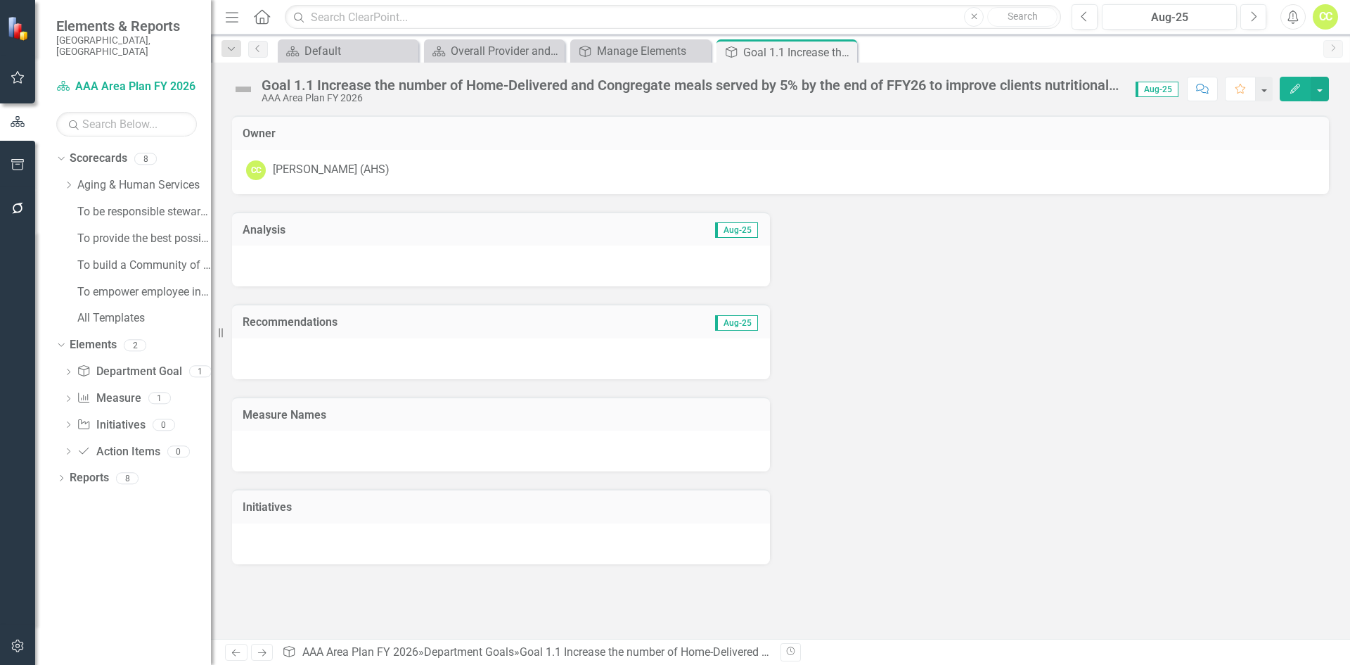
click at [1116, 362] on div "Analysis Aug-25 Recommendations Aug-25 Measure Names Initiatives" at bounding box center [781, 379] width 1118 height 370
